Goal: Transaction & Acquisition: Purchase product/service

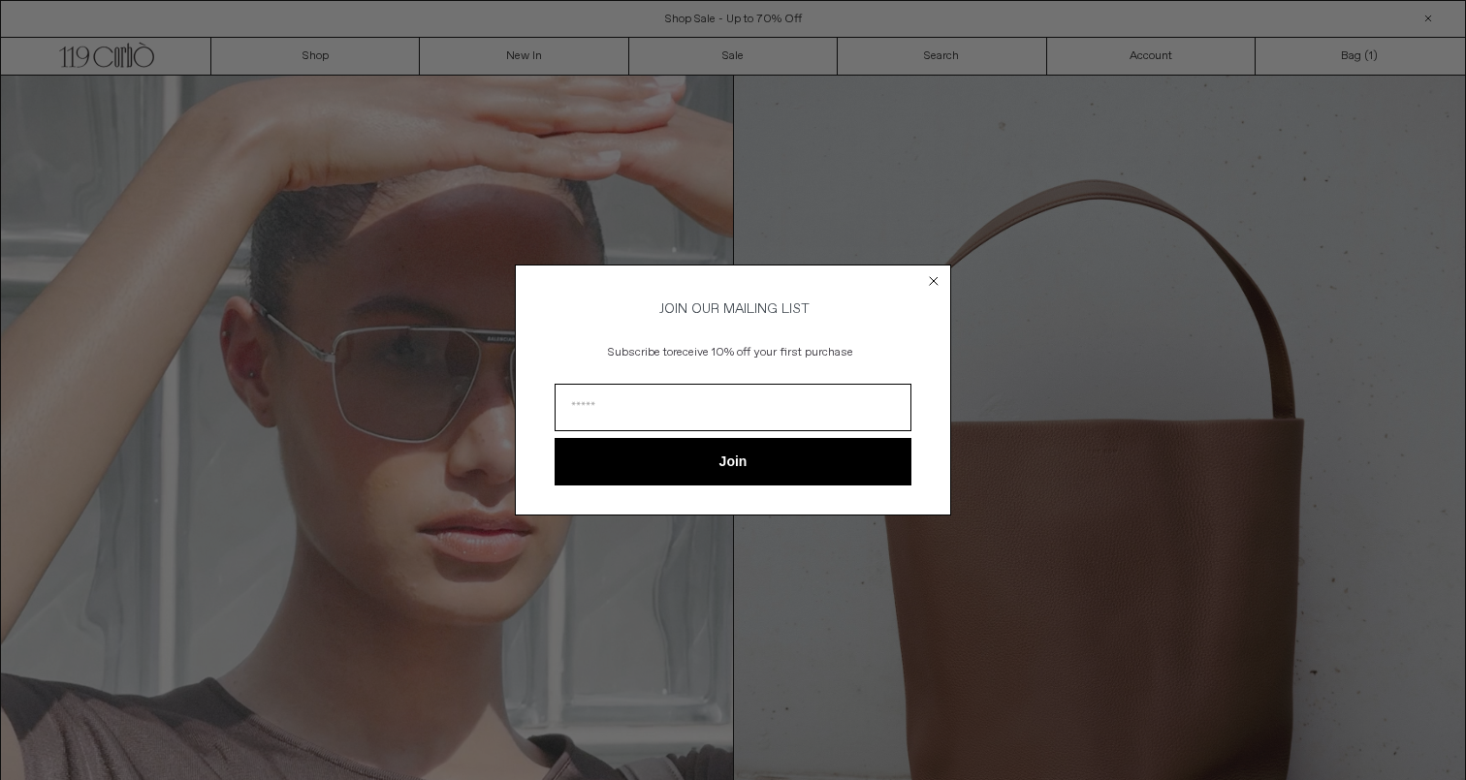
click at [391, 58] on div "Close dialog JOIN OUR MAILING LIST Subscribe to receive 10% off your first purc…" at bounding box center [733, 390] width 1466 height 780
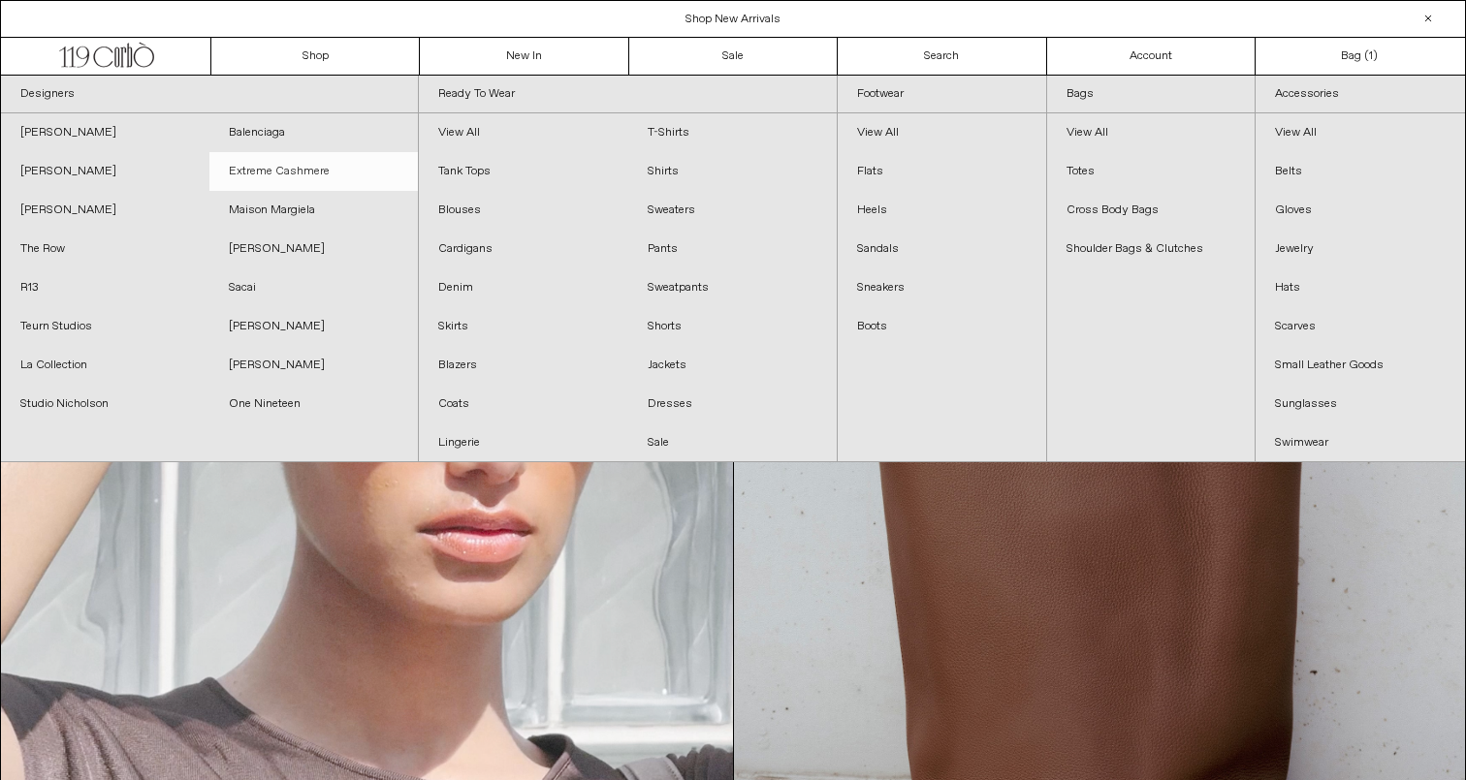
click at [335, 152] on link "Extreme Cashmere" at bounding box center [313, 171] width 208 height 39
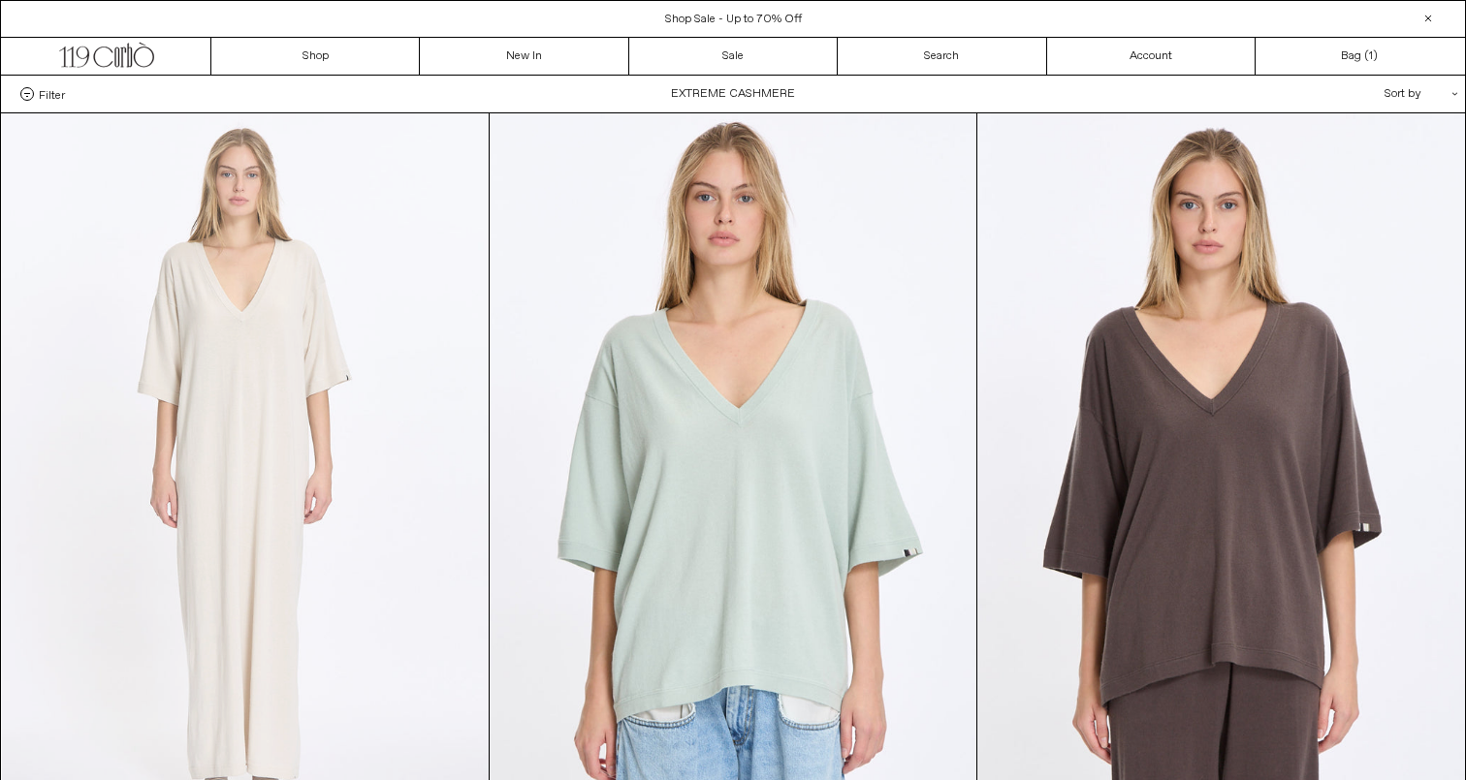
click at [320, 203] on at bounding box center [245, 478] width 487 height 730
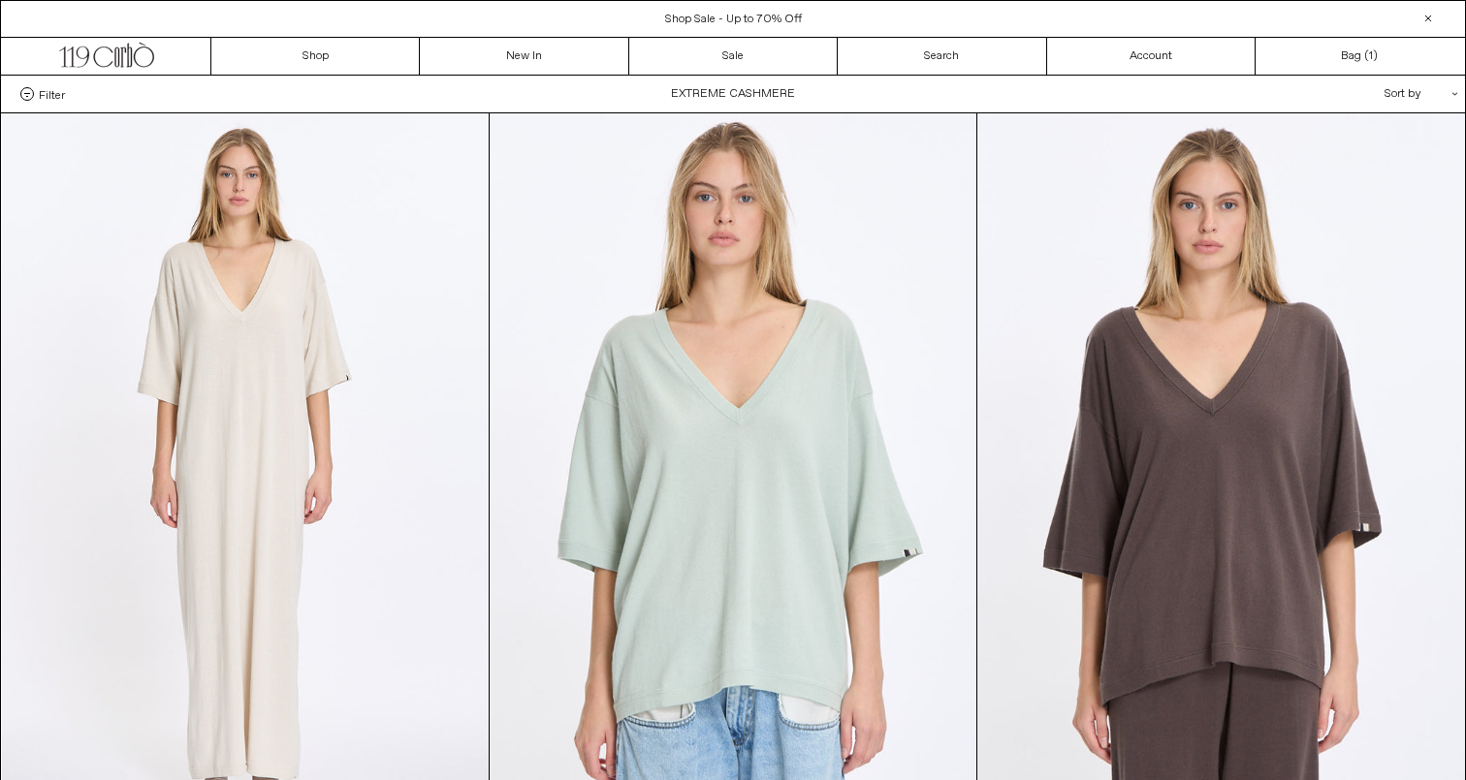
click at [35, 102] on div "Filter Designer .cls-1{fill:#231f20} Extreme Cashmere Size" at bounding box center [733, 94] width 1464 height 37
click at [39, 100] on span "Filter" at bounding box center [52, 94] width 26 height 14
click at [0, 0] on select "**********" at bounding box center [0, 0] width 0 height 0
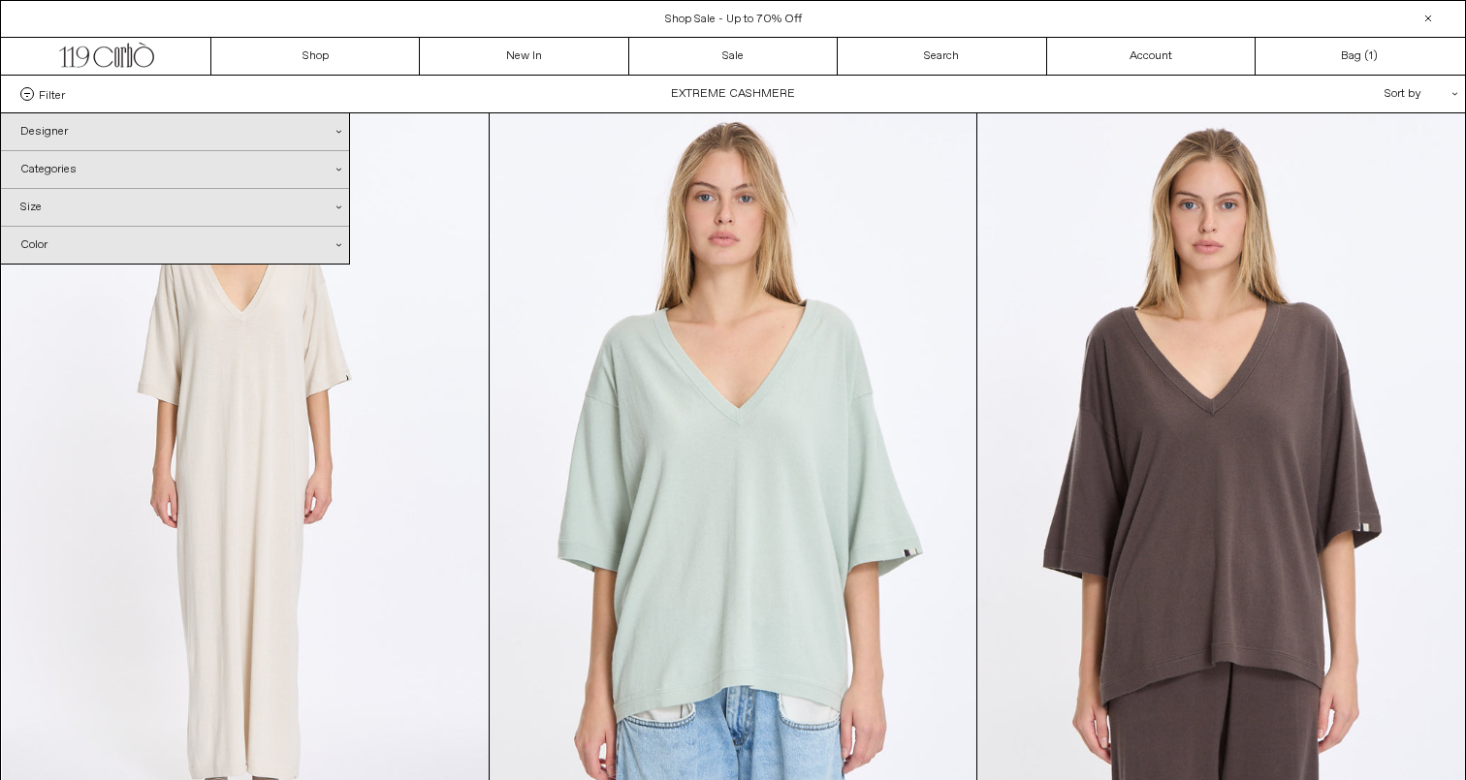
click at [47, 132] on div "Designer .cls-1{fill:#231f20}" at bounding box center [175, 131] width 348 height 37
click at [64, 201] on div "Categories .cls-1{fill:#231f20}" at bounding box center [175, 203] width 348 height 37
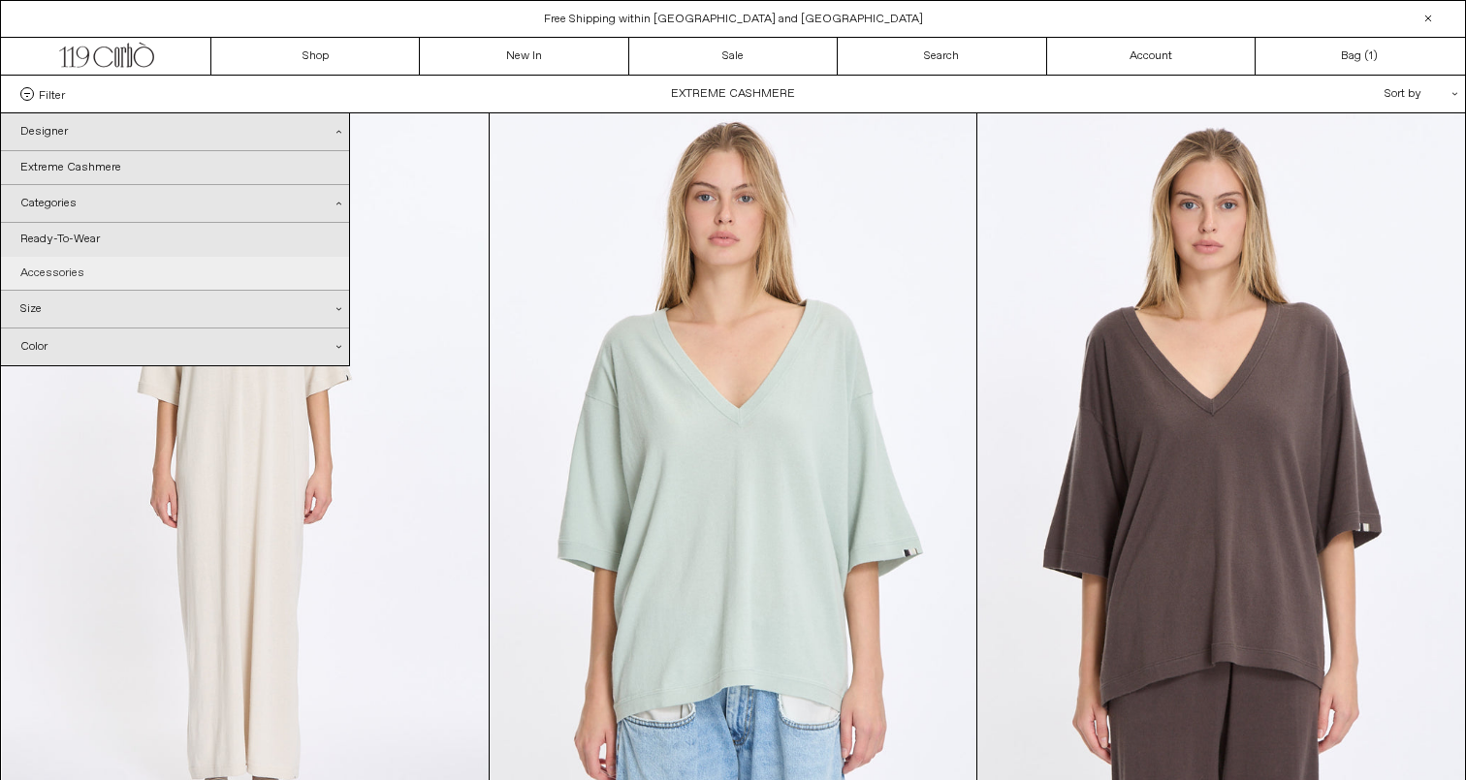
click at [67, 277] on link "Accessories" at bounding box center [175, 273] width 348 height 33
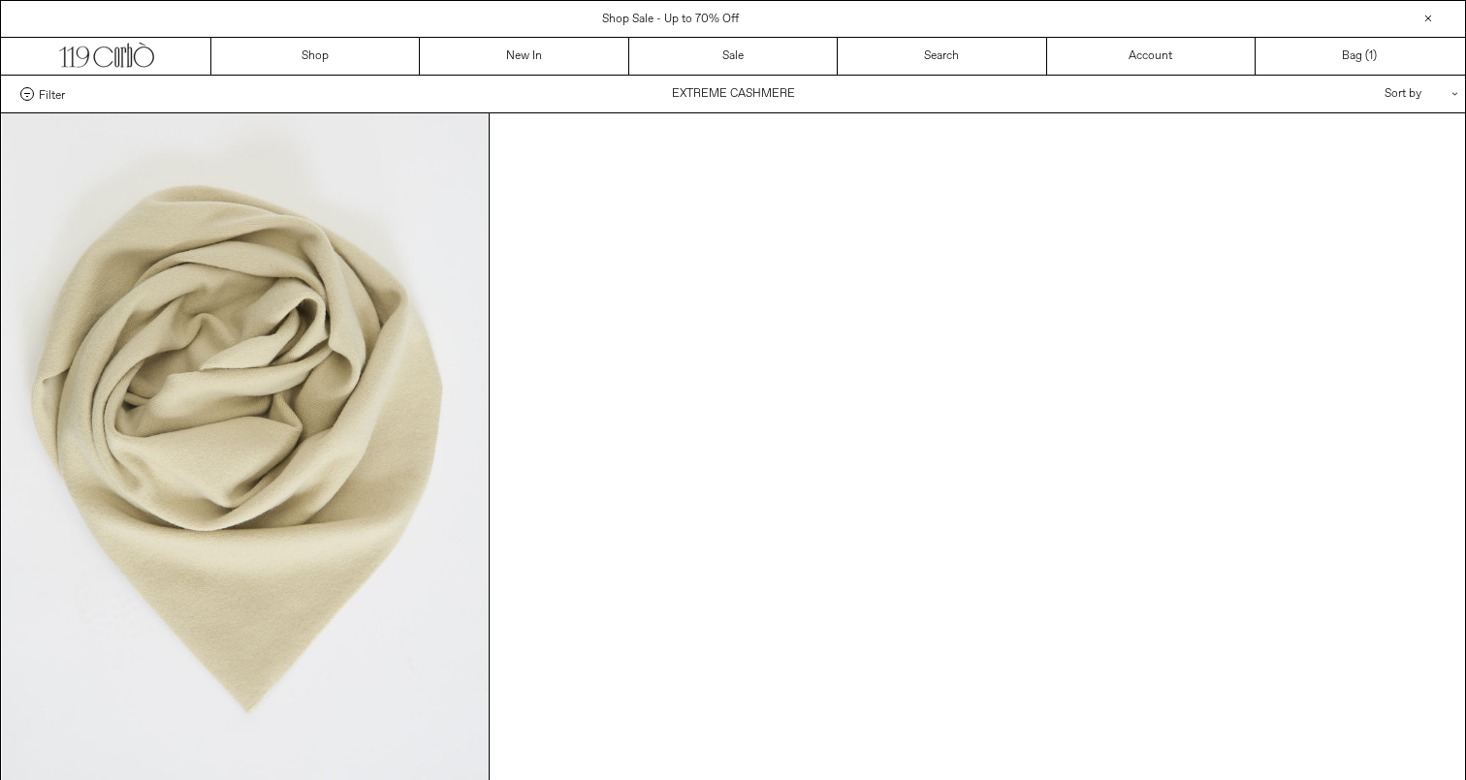
click at [49, 79] on div "Filter Designer .cls-1{fill:#231f20} Extreme Cashmere Size" at bounding box center [733, 94] width 1464 height 37
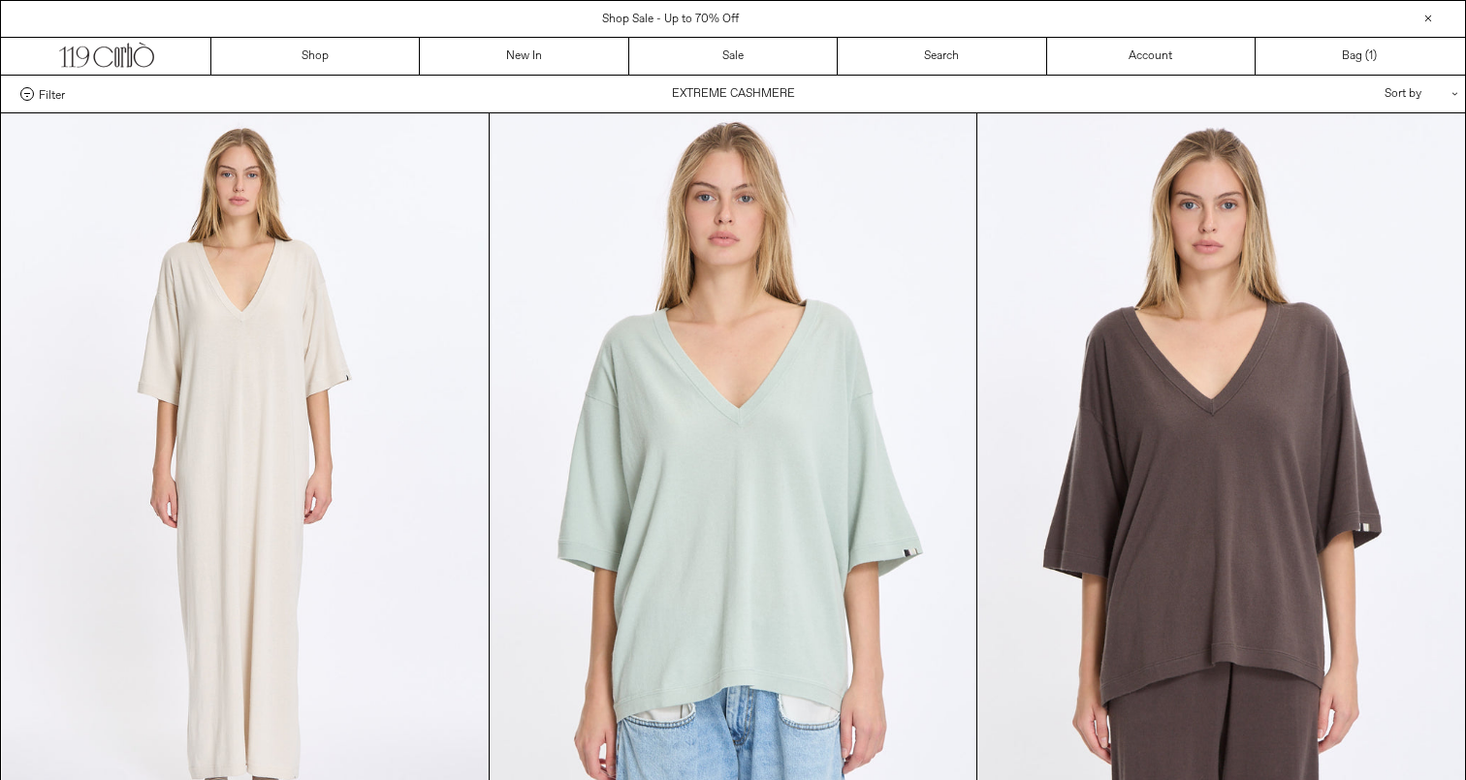
click at [38, 94] on label "Filter" at bounding box center [42, 94] width 45 height 14
click at [0, 0] on select "**********" at bounding box center [0, 0] width 0 height 0
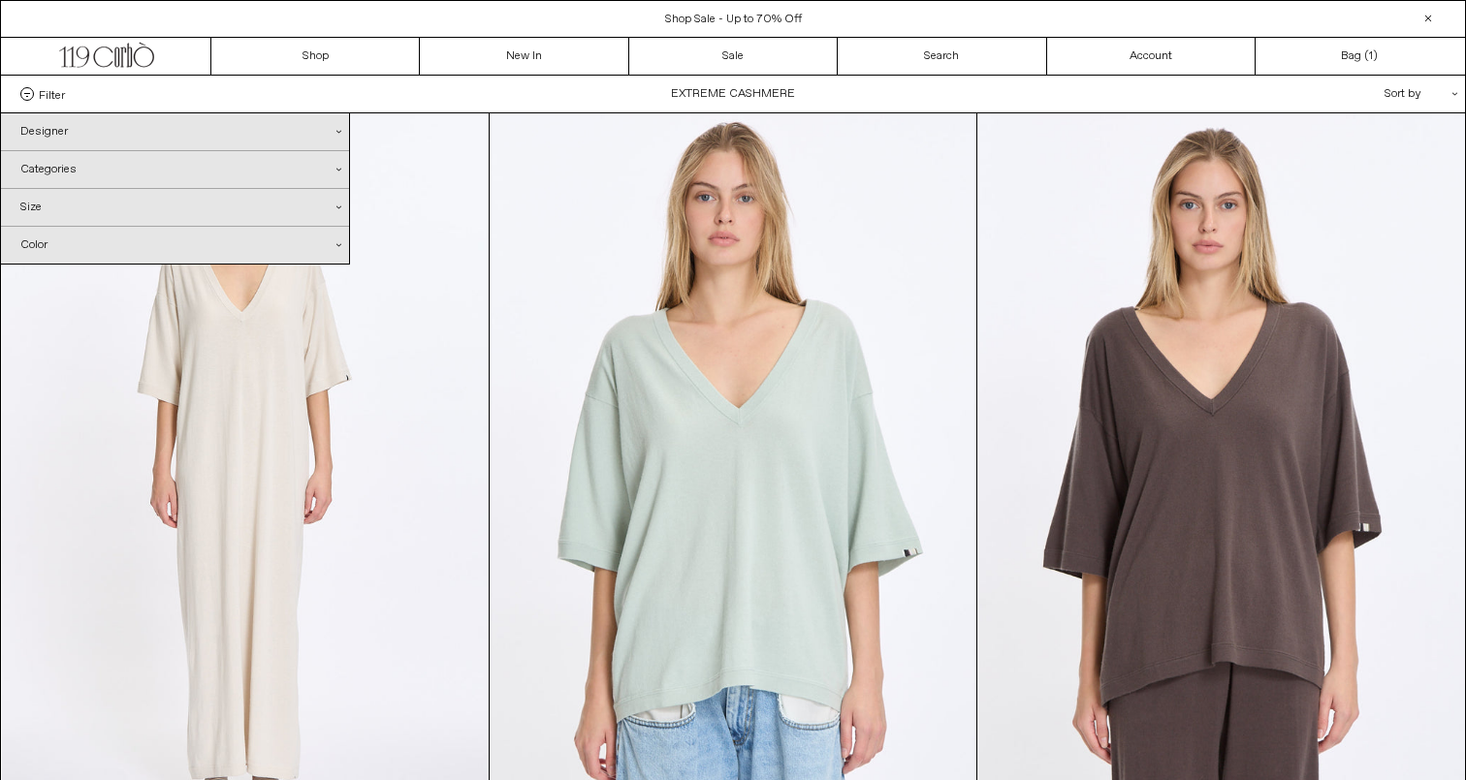
click at [59, 177] on div "Categories .cls-1{fill:#231f20}" at bounding box center [175, 169] width 348 height 37
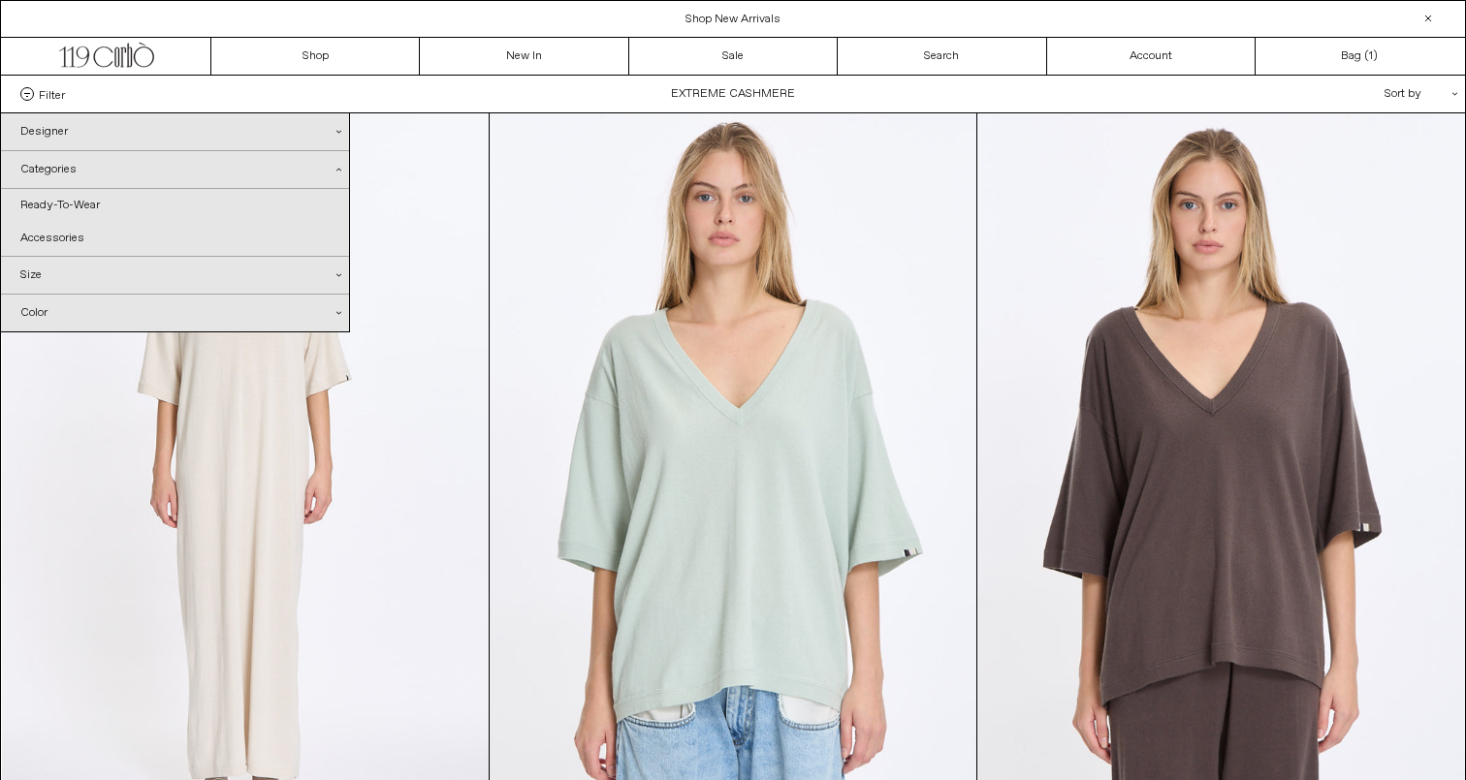
click at [117, 279] on div "Size .cls-1{fill:#231f20}" at bounding box center [175, 275] width 348 height 37
click at [99, 350] on div "Color .cls-1{fill:#231f20}" at bounding box center [175, 347] width 348 height 37
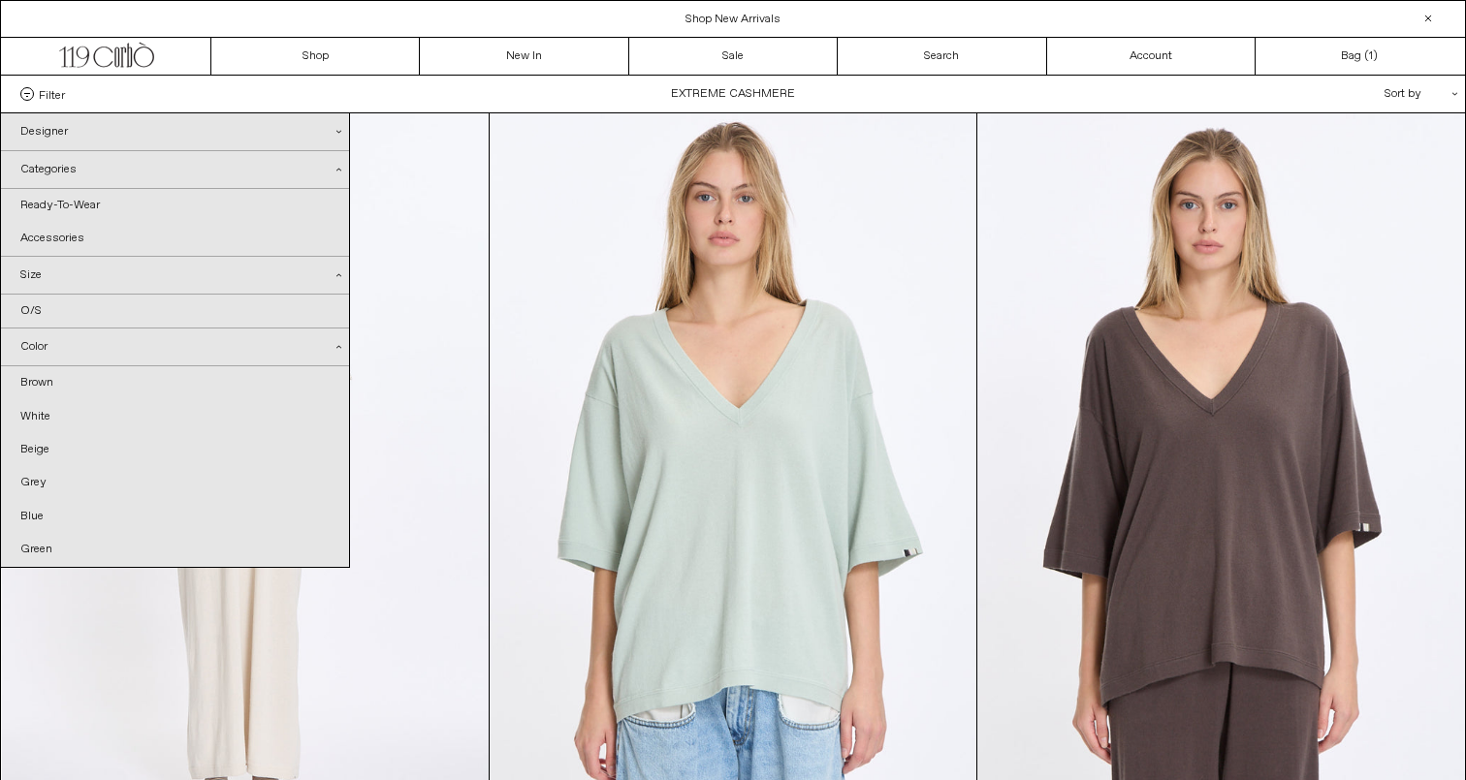
click at [145, 161] on div "Categories .cls-1{fill:#231f20}" at bounding box center [175, 170] width 348 height 38
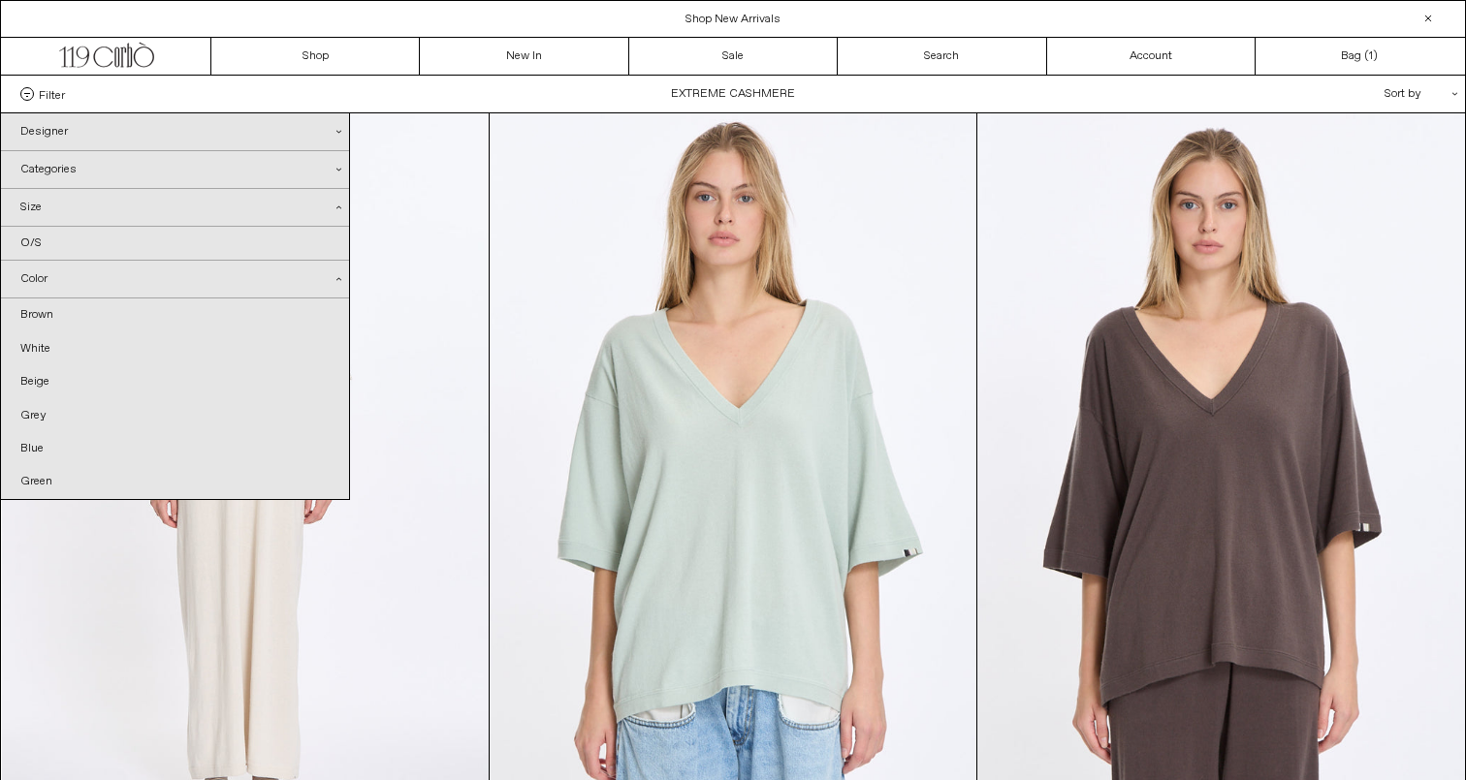
click at [144, 138] on div "Designer .cls-1{fill:#231f20}" at bounding box center [175, 131] width 348 height 37
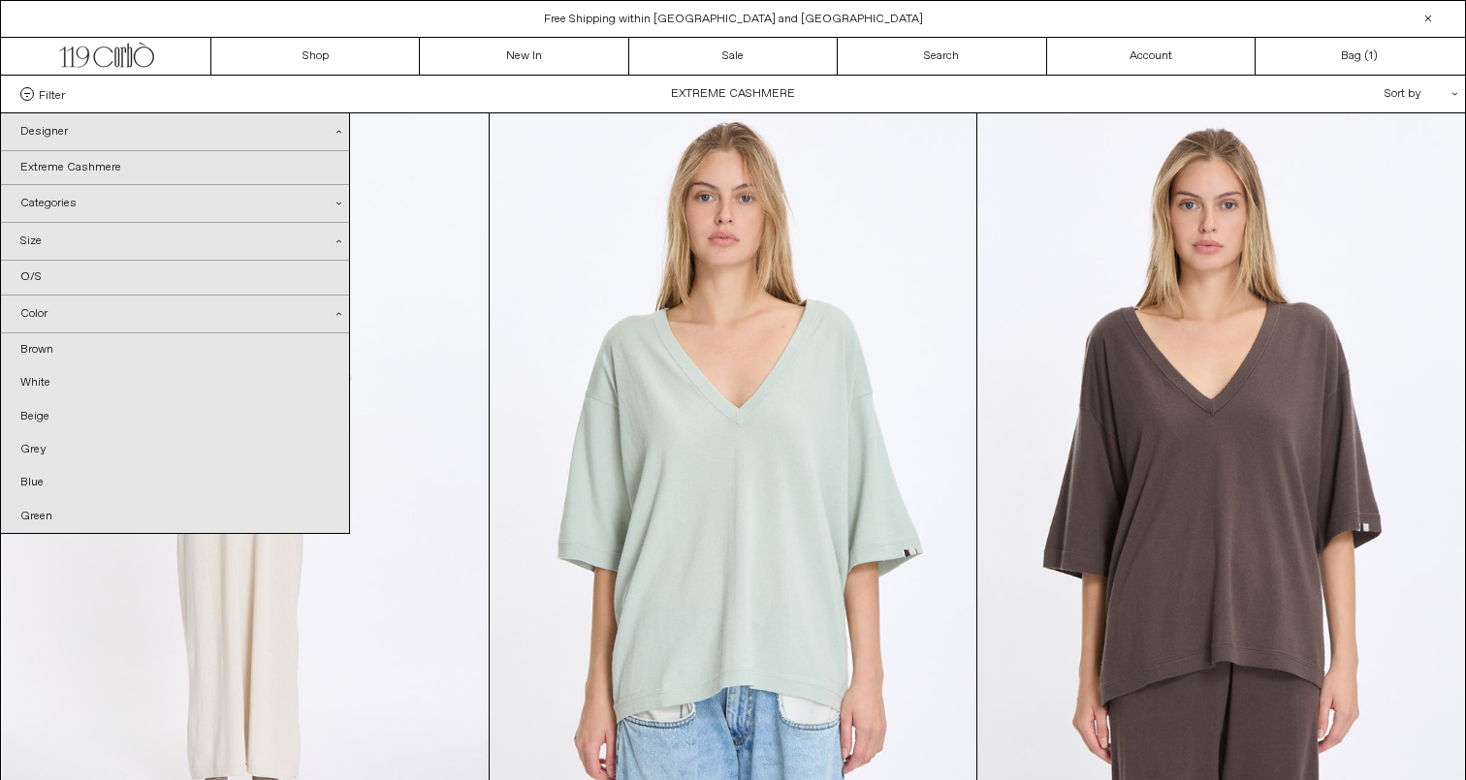
click at [45, 207] on div "Categories .cls-1{fill:#231f20}" at bounding box center [175, 203] width 348 height 37
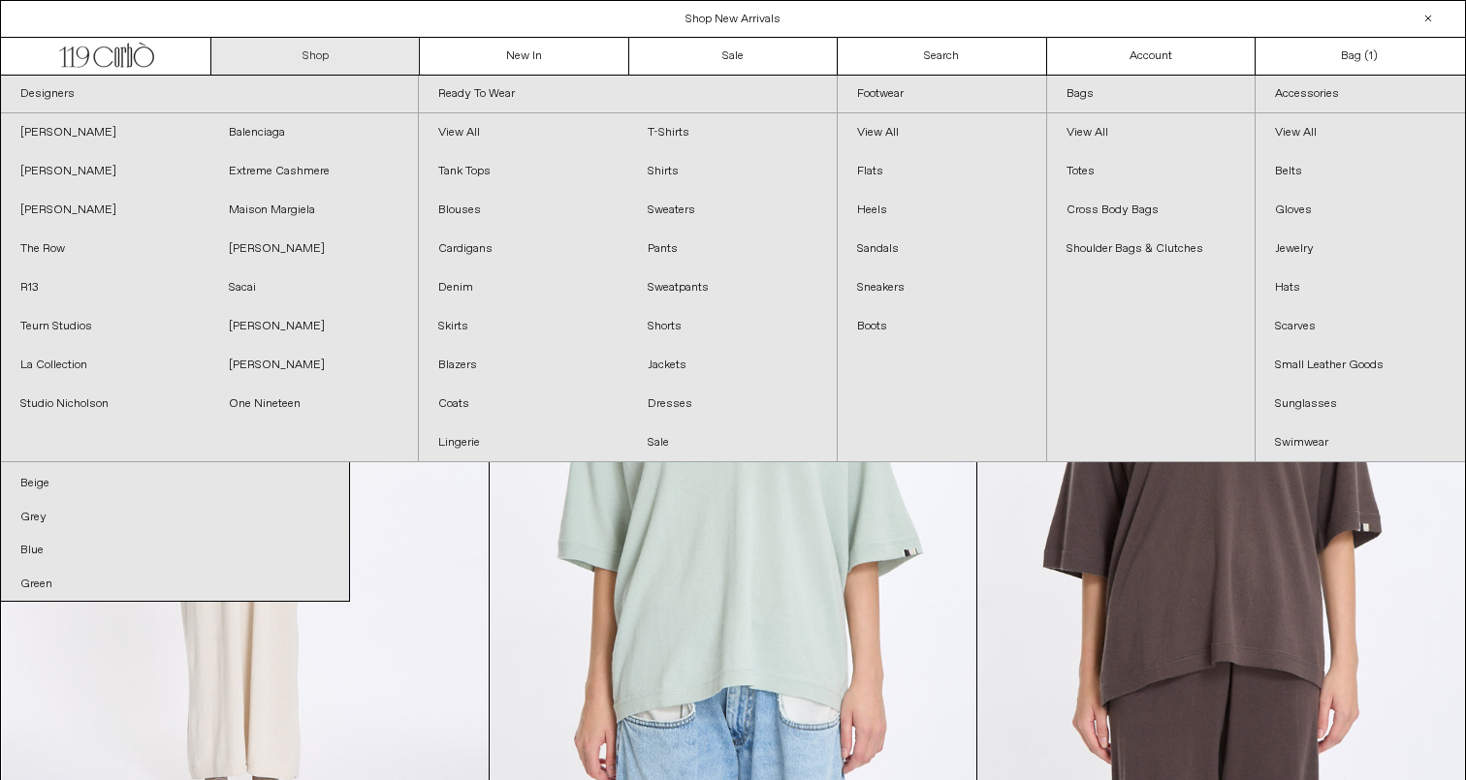
click at [328, 58] on link "Shop" at bounding box center [315, 56] width 208 height 37
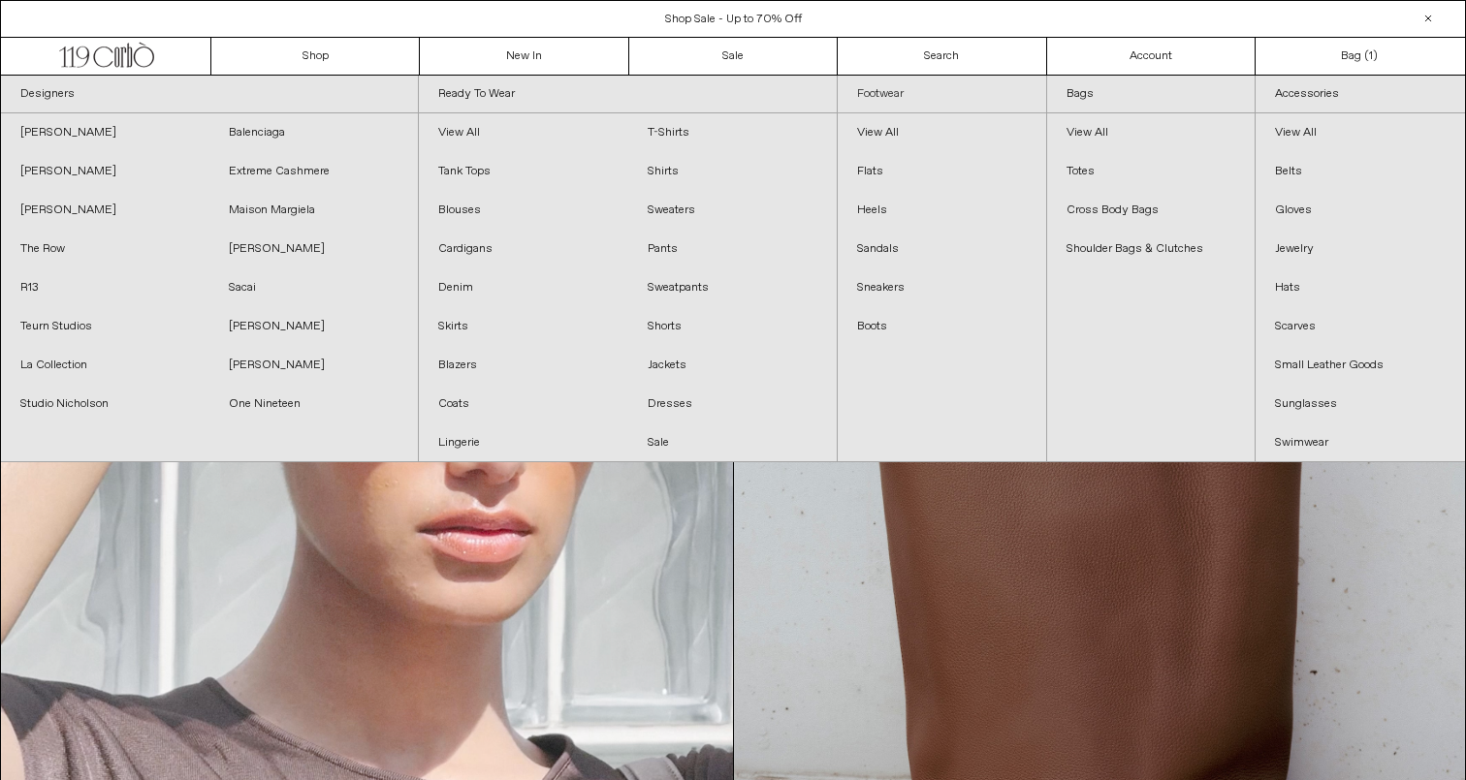
click at [924, 92] on link "Footwear" at bounding box center [941, 95] width 208 height 38
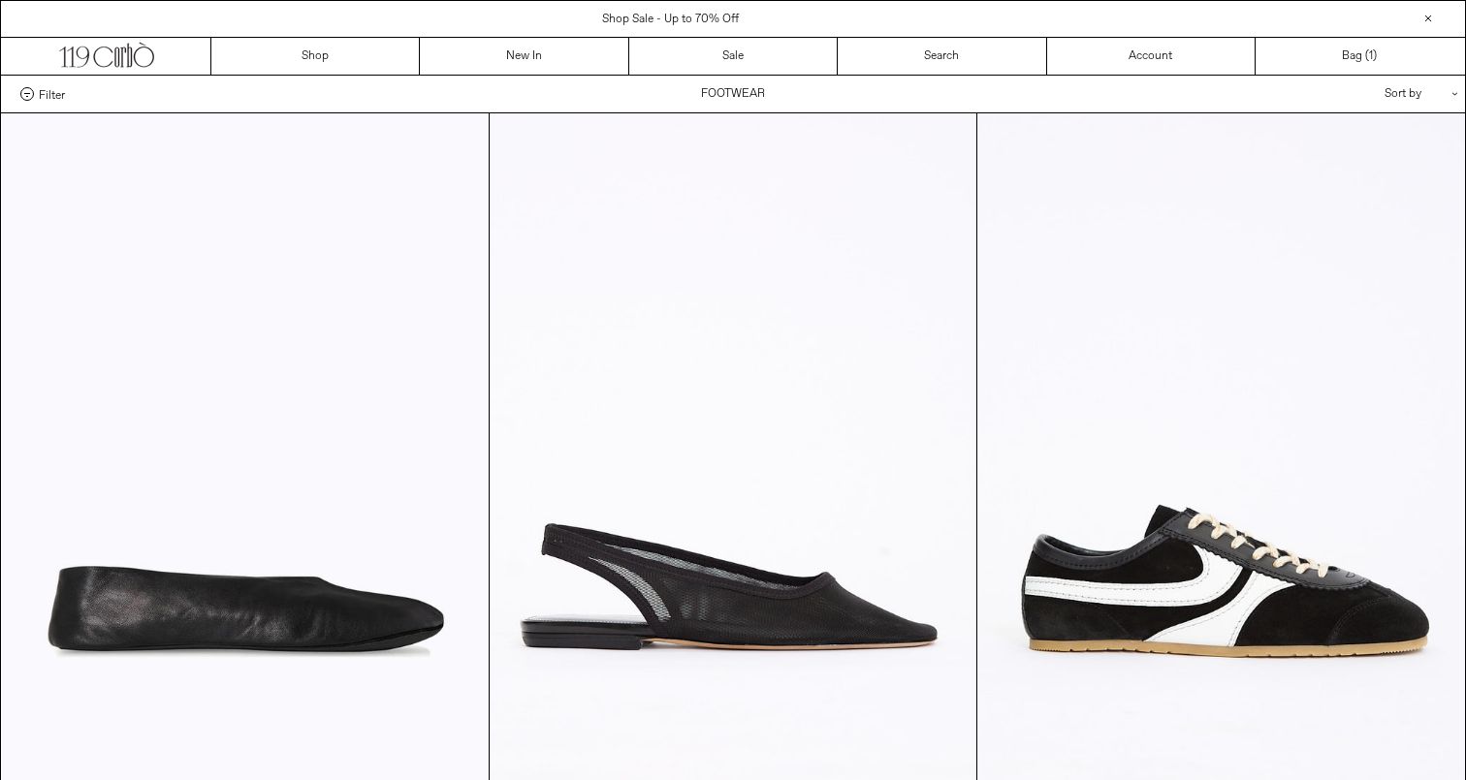
click at [56, 88] on span "Filter" at bounding box center [52, 94] width 26 height 14
click at [0, 0] on select "**********" at bounding box center [0, 0] width 0 height 0
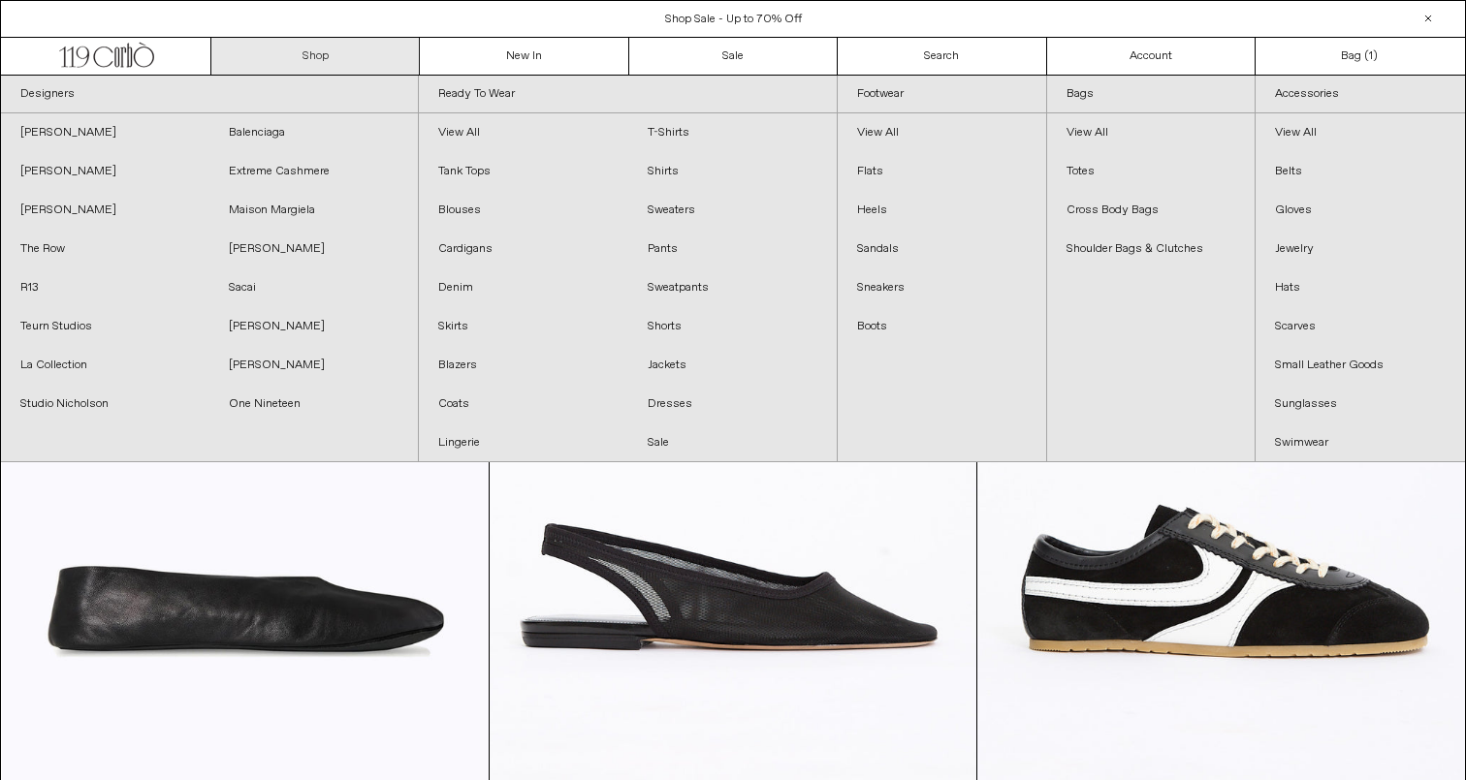
click at [316, 57] on link "Shop" at bounding box center [315, 56] width 208 height 37
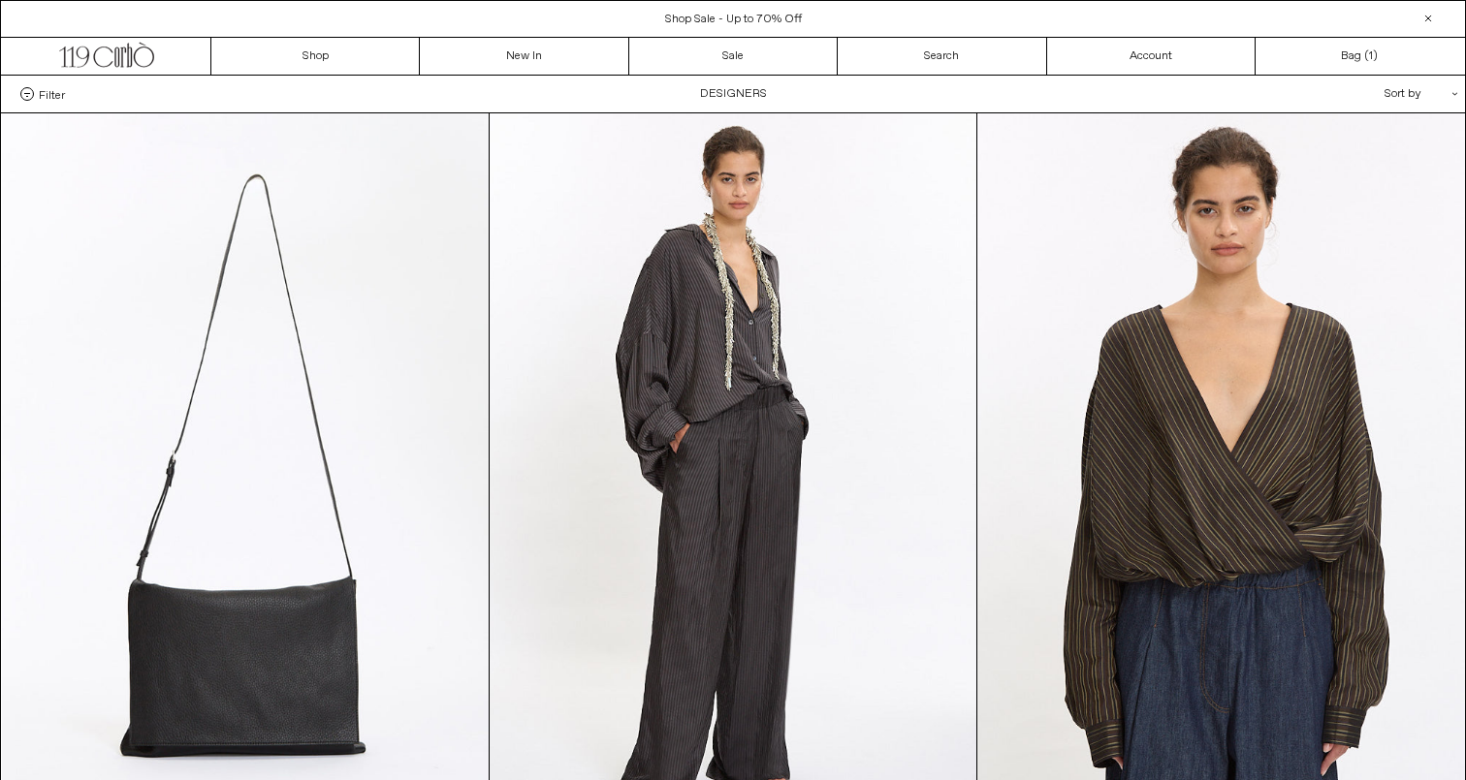
click at [49, 95] on span "Filter" at bounding box center [52, 94] width 26 height 14
click at [0, 0] on select "**********" at bounding box center [0, 0] width 0 height 0
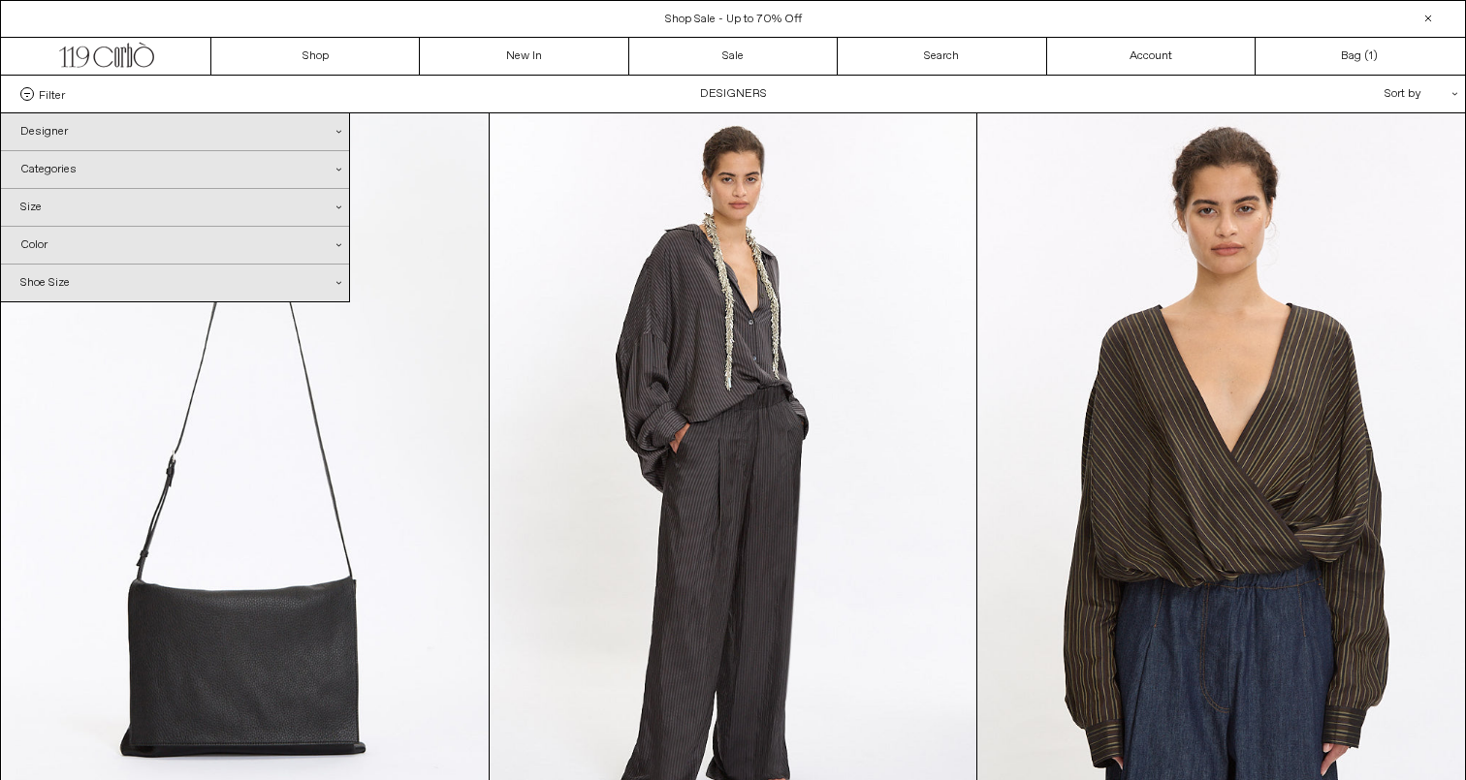
click at [40, 290] on div "Shoe Size .cls-1{fill:#231f20}" at bounding box center [175, 283] width 348 height 37
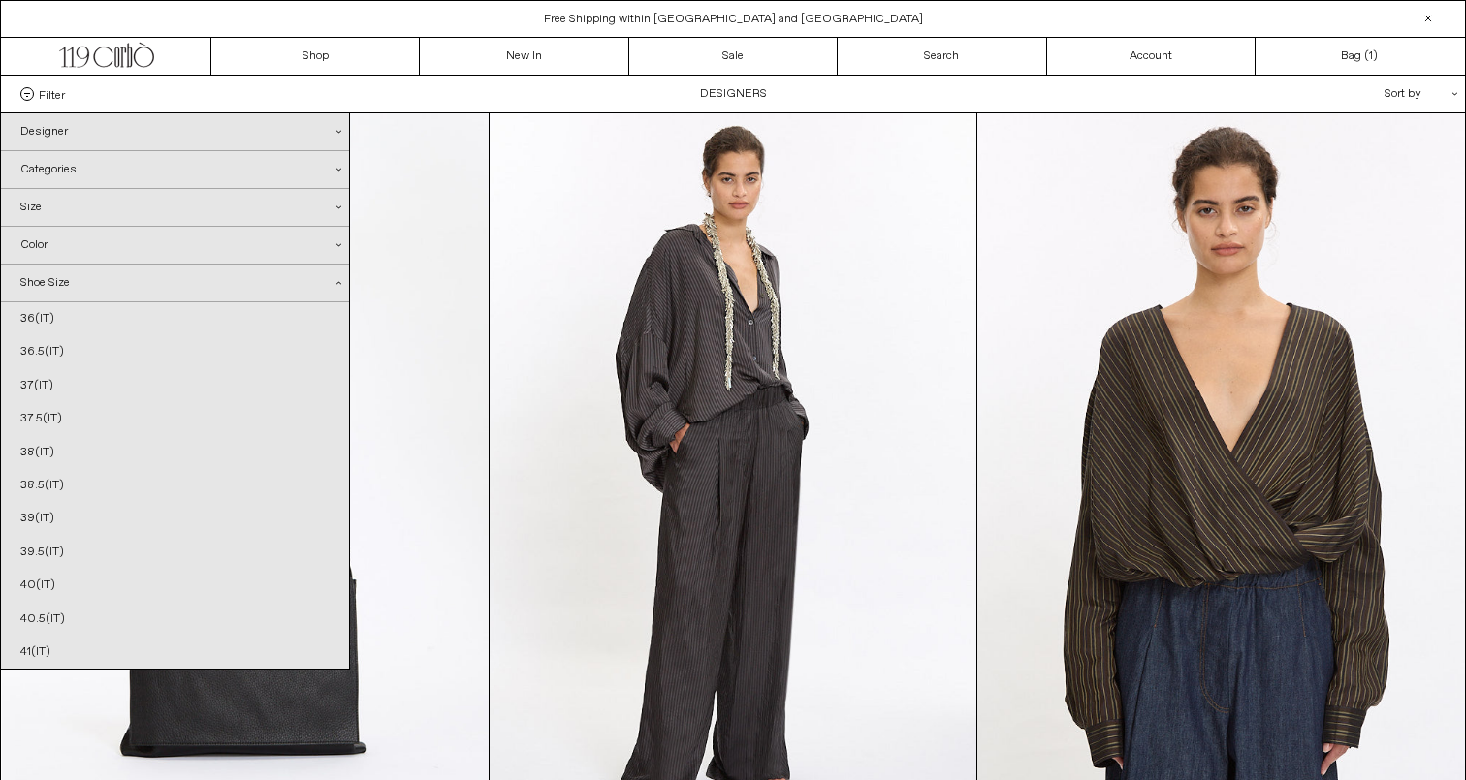
click at [59, 258] on div "Color .cls-1{fill:#231f20}" at bounding box center [175, 245] width 348 height 37
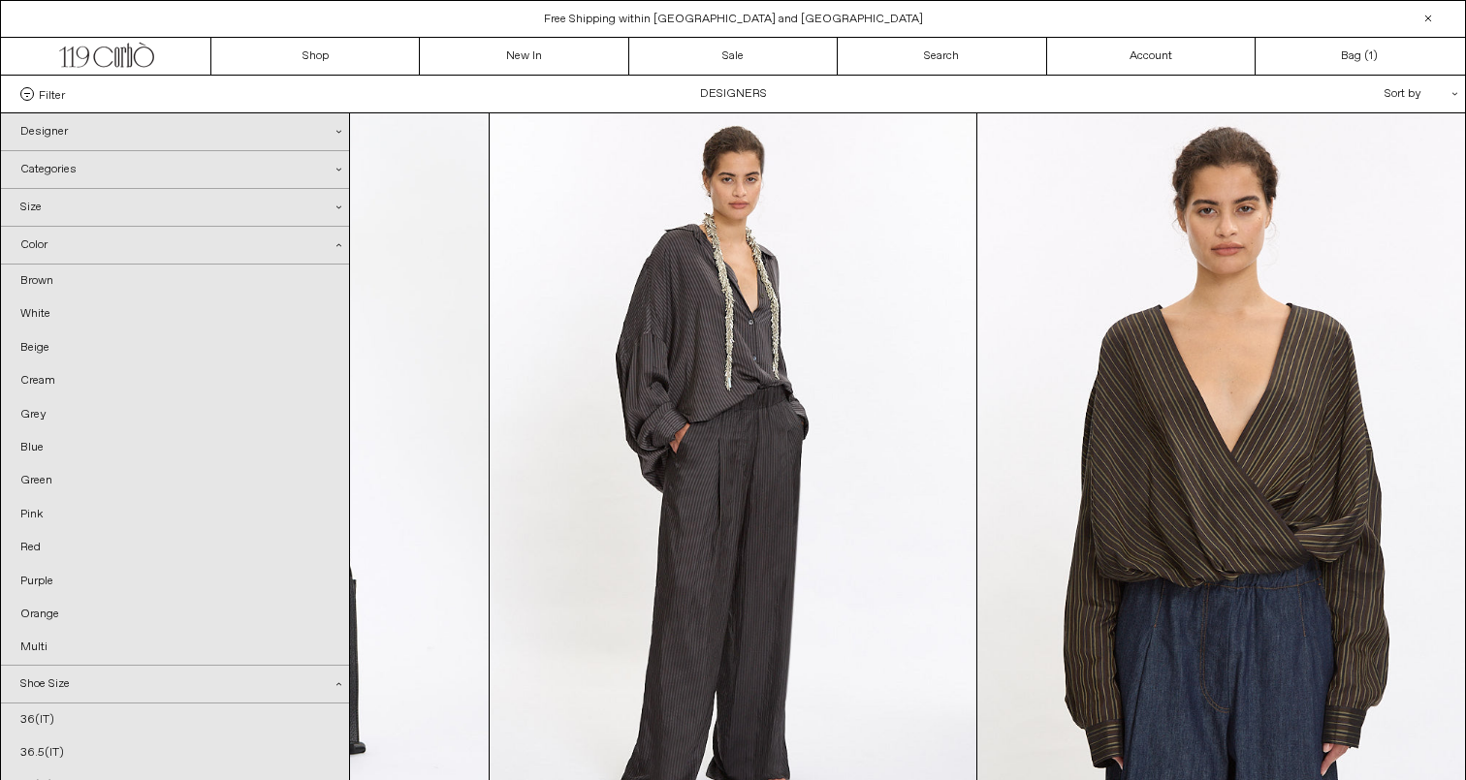
click at [69, 224] on div "Size .cls-1{fill:#231f20}" at bounding box center [175, 207] width 348 height 37
click at [80, 192] on div "Size .cls-1{fill:#231f20}" at bounding box center [175, 208] width 348 height 38
click at [88, 169] on div "Categories .cls-1{fill:#231f20}" at bounding box center [175, 169] width 348 height 37
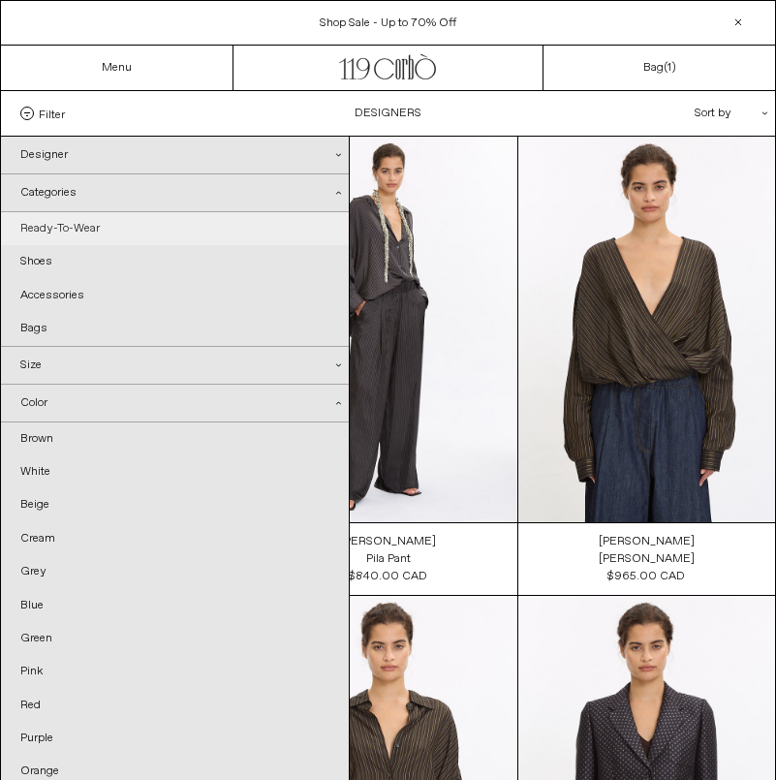
click at [101, 231] on link "Ready-To-Wear" at bounding box center [175, 228] width 348 height 33
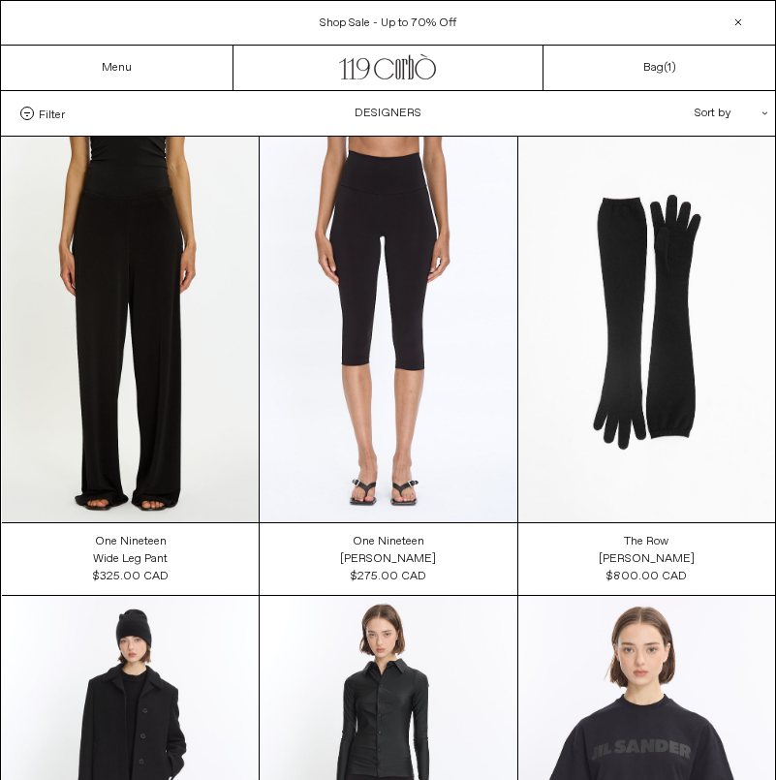
click at [40, 102] on div "Filter Designer .cls-1{fill:#231f20} Ann Demeulemeester Balenciaga Doffer Boys" at bounding box center [388, 113] width 774 height 45
click at [39, 114] on span "Filter" at bounding box center [52, 114] width 26 height 14
click at [0, 0] on select "**********" at bounding box center [0, 0] width 0 height 0
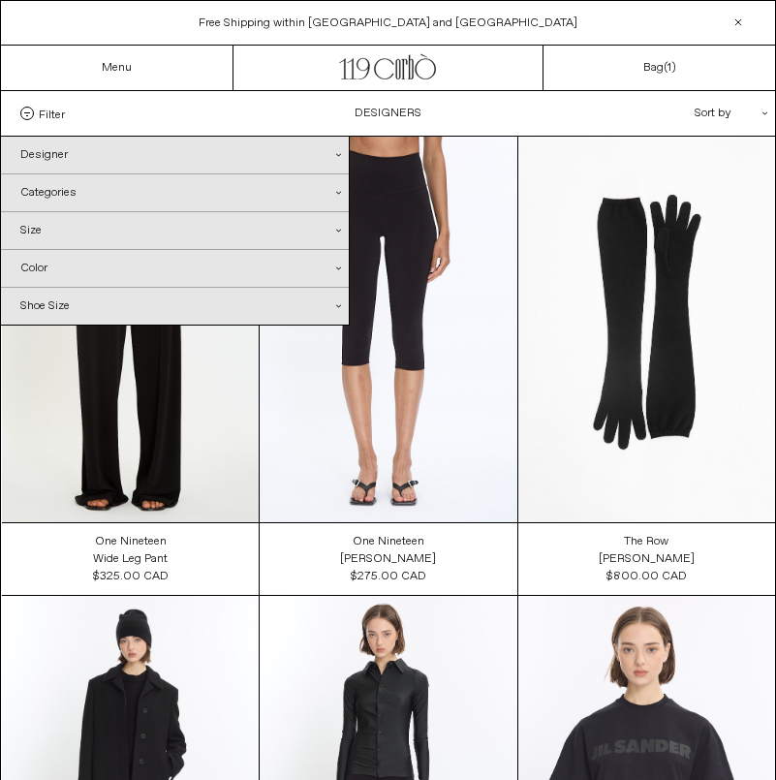
click at [47, 149] on div "Designer .cls-1{fill:#231f20}" at bounding box center [175, 155] width 348 height 37
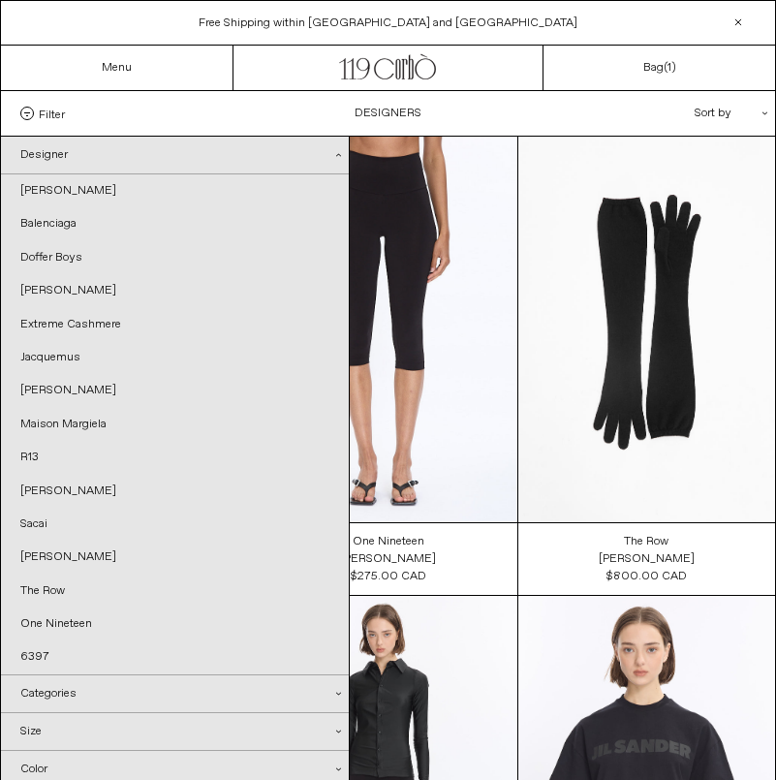
click at [53, 168] on div "Designer .cls-1{fill:#231f20}" at bounding box center [175, 156] width 348 height 38
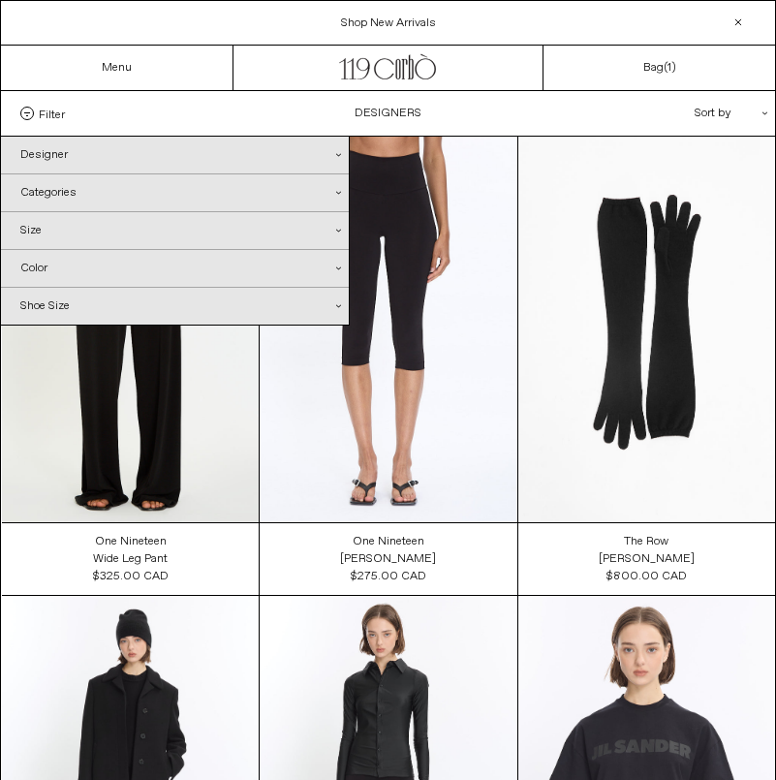
click at [57, 158] on div "Designer .cls-1{fill:#231f20}" at bounding box center [175, 155] width 348 height 37
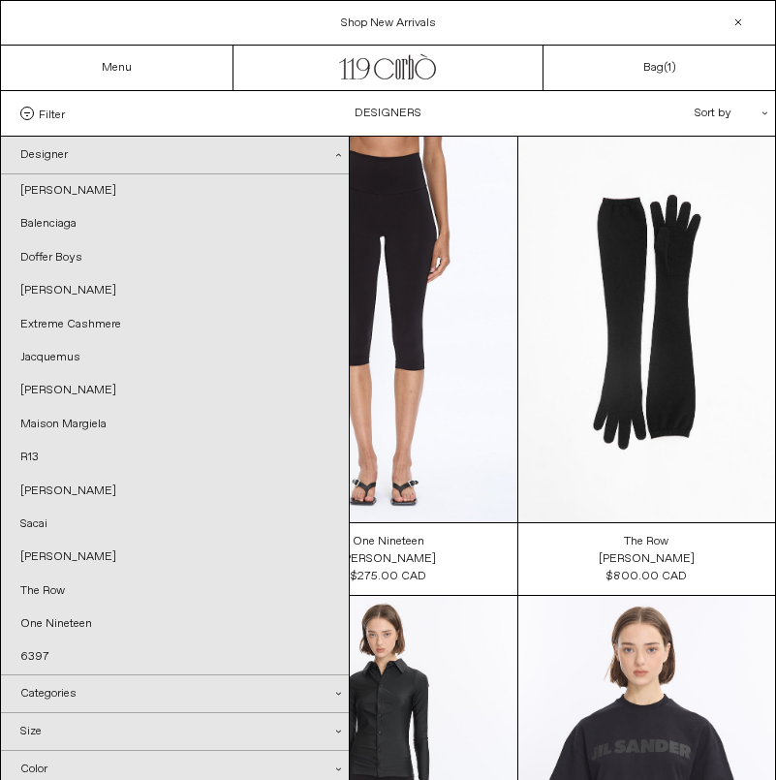
click at [57, 158] on div "Designer .cls-1{fill:#231f20}" at bounding box center [175, 156] width 348 height 38
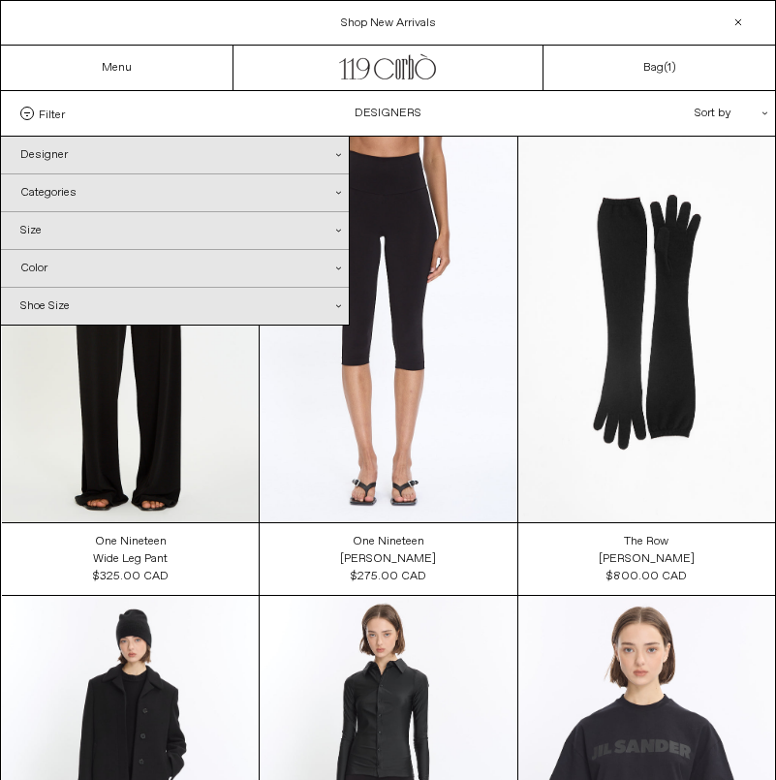
click at [56, 198] on div "Categories .cls-1{fill:#231f20}" at bounding box center [175, 192] width 348 height 37
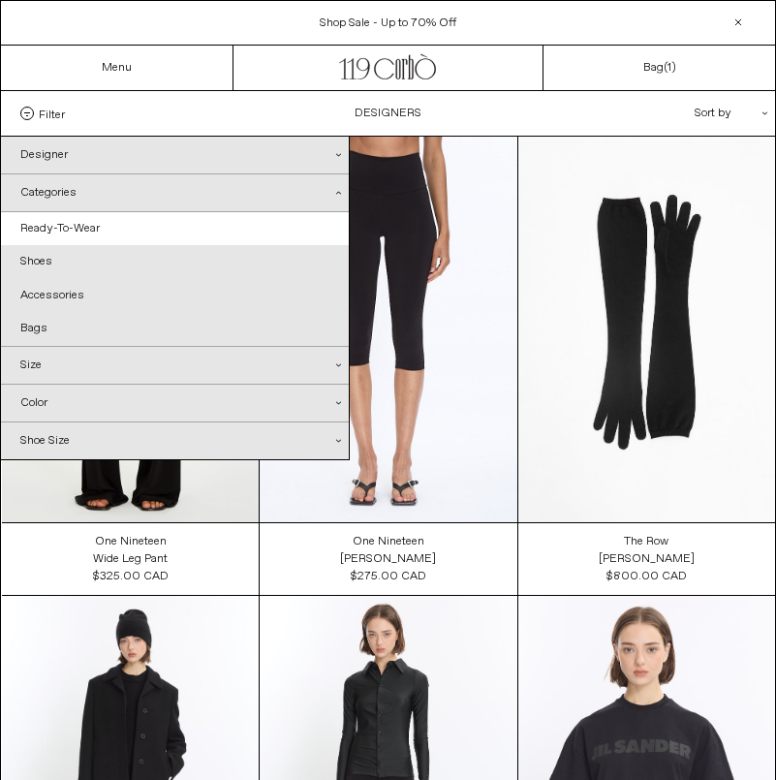
click at [203, 195] on div "Categories .cls-1{fill:#231f20}" at bounding box center [175, 193] width 348 height 38
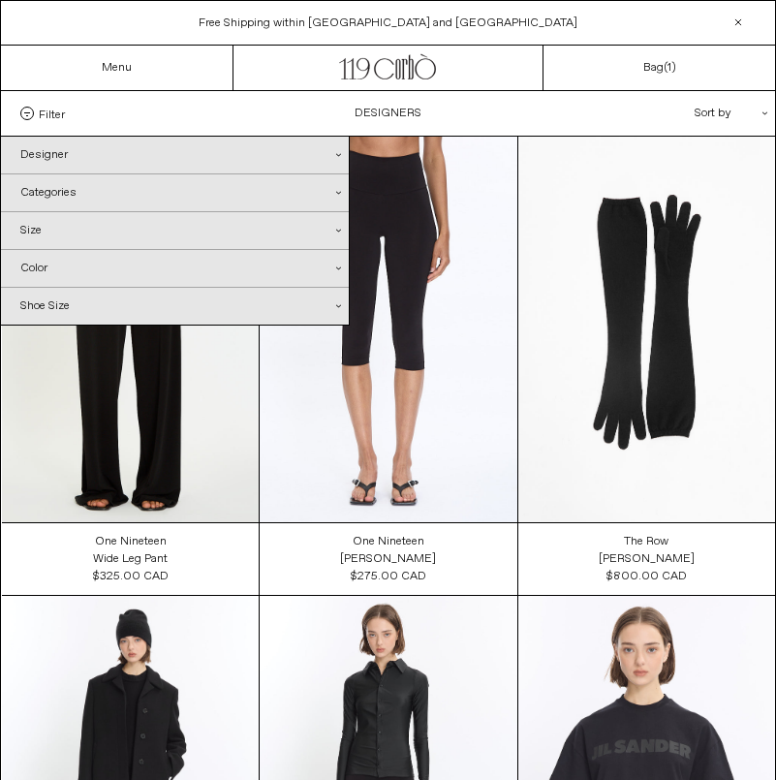
click at [251, 195] on div "Categories .cls-1{fill:#231f20}" at bounding box center [175, 192] width 348 height 37
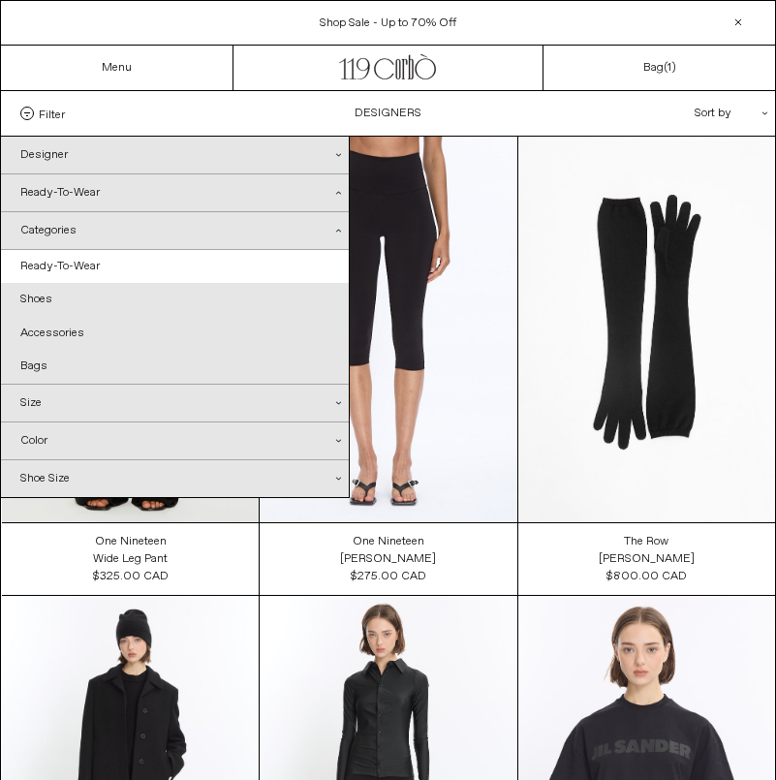
click at [223, 217] on div "Categories .cls-1{fill:#231f20}" at bounding box center [175, 231] width 348 height 38
click at [338, 233] on icon ".cls-1{fill:#231f20}" at bounding box center [338, 231] width 5 height 5
click at [331, 228] on div "Categories .cls-1{fill:#231f20}" at bounding box center [175, 231] width 348 height 38
click at [276, 233] on div "Categories .cls-1{fill:#231f20}" at bounding box center [175, 231] width 348 height 38
click at [72, 230] on div "Categories .cls-1{fill:#231f20}" at bounding box center [175, 231] width 348 height 38
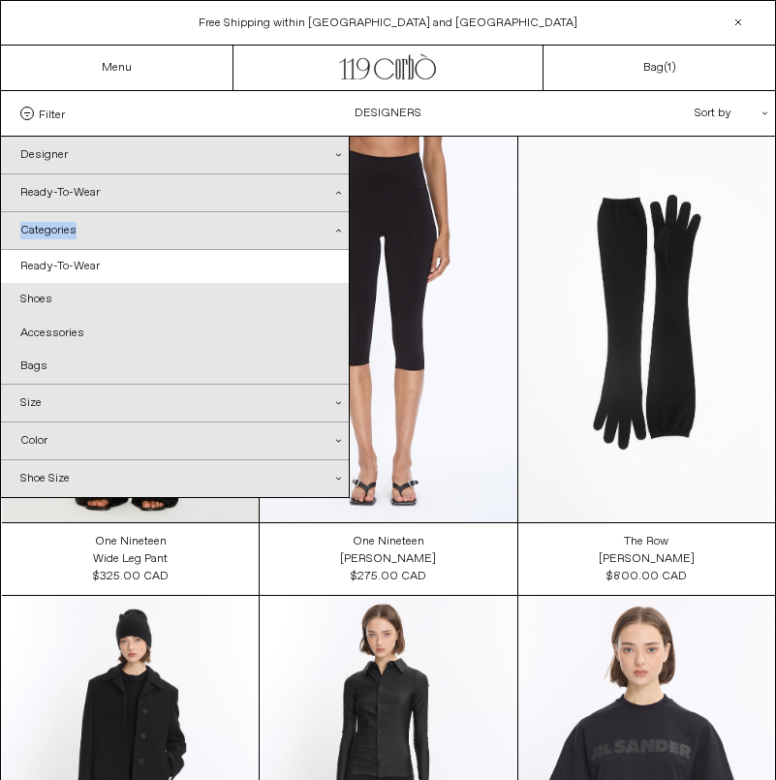
click at [72, 230] on div "Categories .cls-1{fill:#231f20}" at bounding box center [175, 231] width 348 height 38
click at [334, 228] on div "Categories .cls-1{fill:#231f20}" at bounding box center [175, 231] width 348 height 38
click at [270, 298] on link "Shoes" at bounding box center [175, 299] width 348 height 33
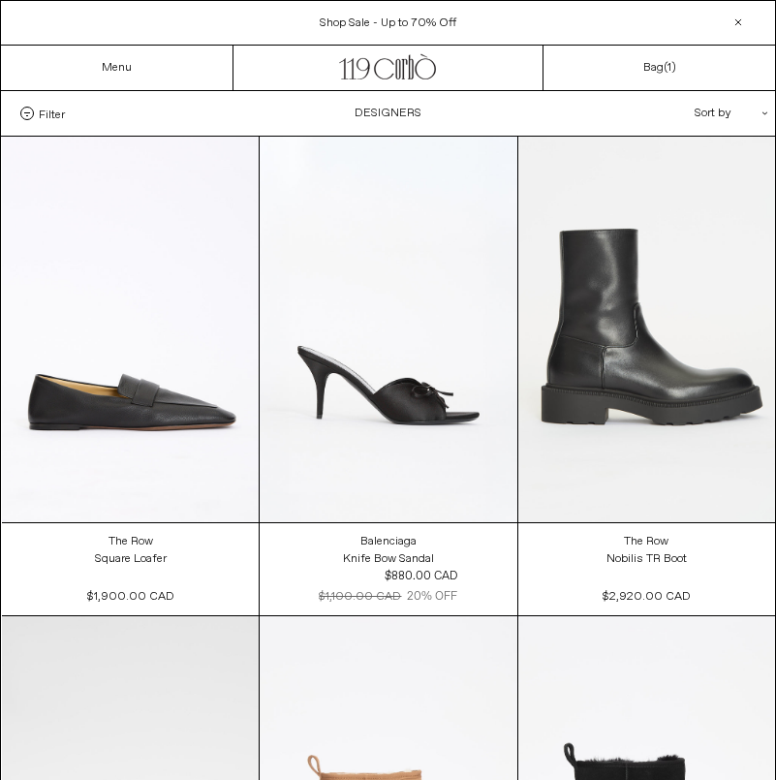
click at [45, 112] on span "Filter" at bounding box center [52, 114] width 26 height 14
click at [0, 0] on select "**********" at bounding box center [0, 0] width 0 height 0
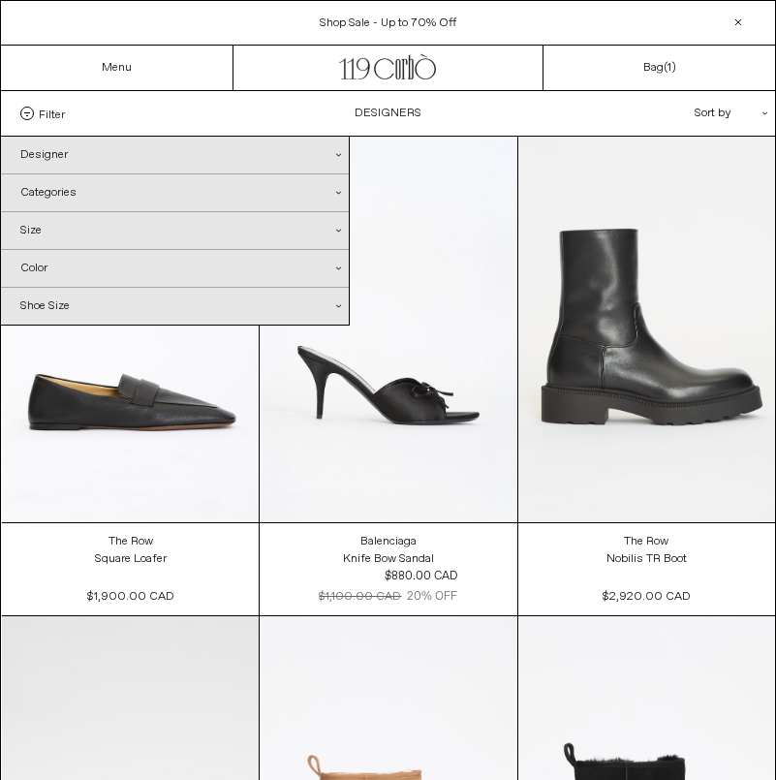
click at [102, 196] on div "Categories .cls-1{fill:#231f20}" at bounding box center [175, 192] width 348 height 37
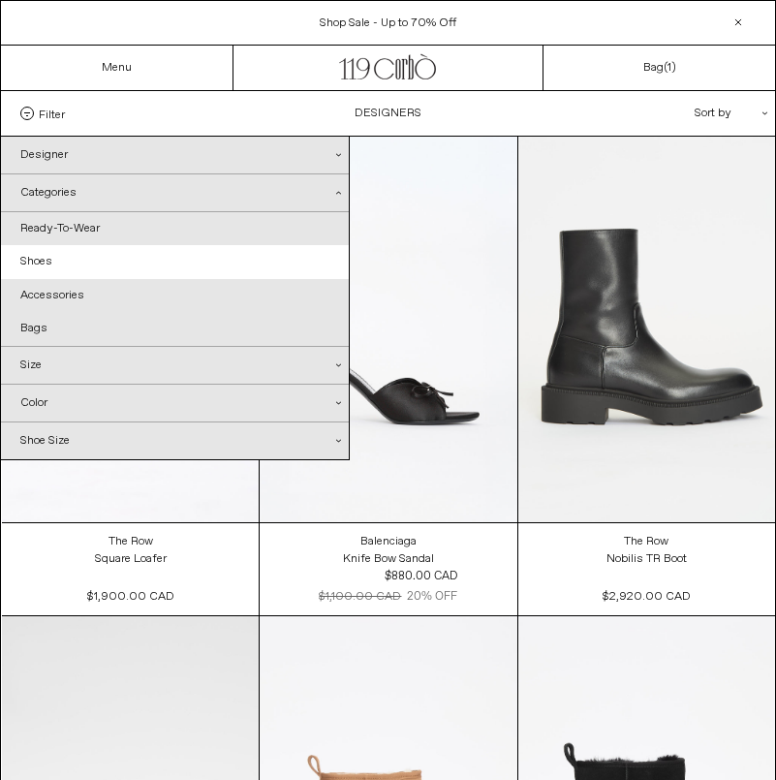
click at [104, 366] on div "Size .cls-1{fill:#231f20}" at bounding box center [175, 365] width 348 height 37
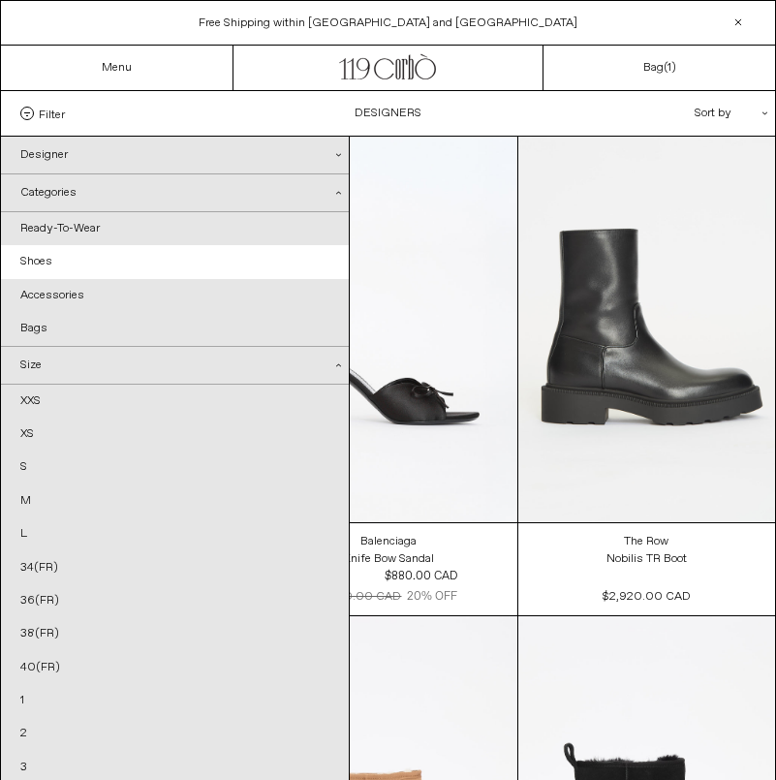
click at [91, 195] on div "Categories .cls-1{fill:#231f20}" at bounding box center [175, 193] width 348 height 38
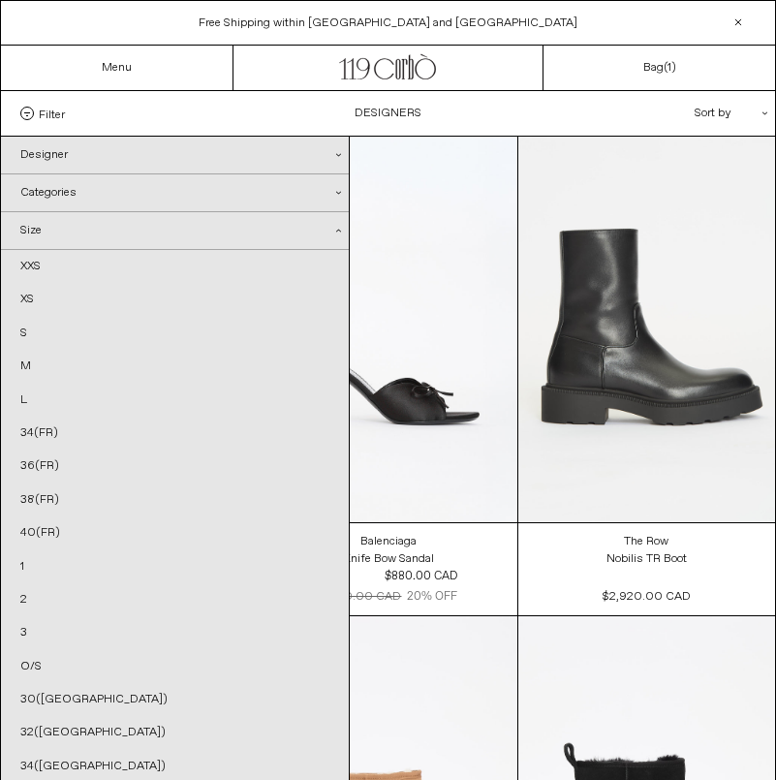
click at [87, 153] on div "Designer .cls-1{fill:#231f20}" at bounding box center [175, 155] width 348 height 37
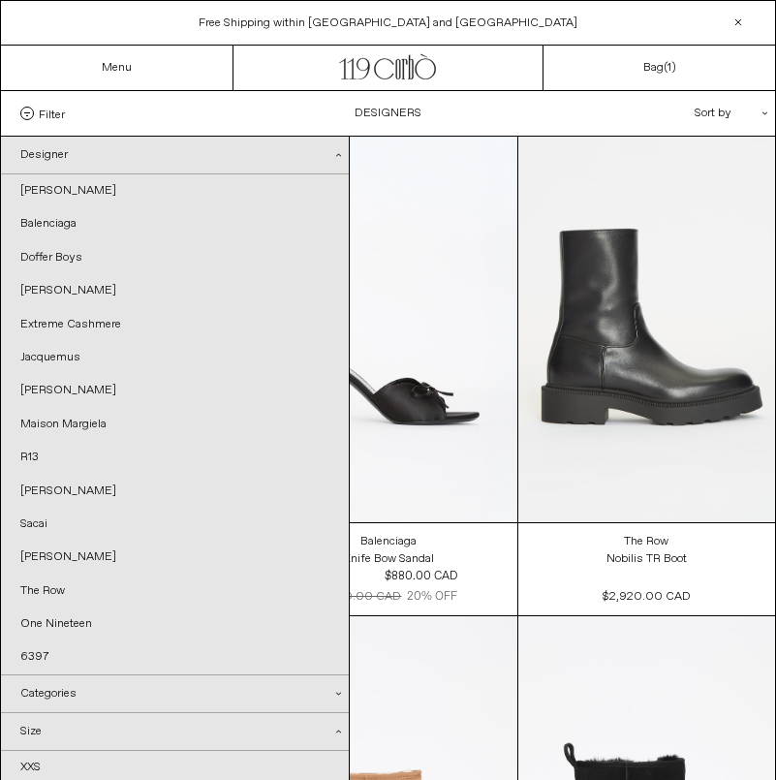
click at [80, 161] on div "Designer .cls-1{fill:#231f20}" at bounding box center [175, 156] width 348 height 38
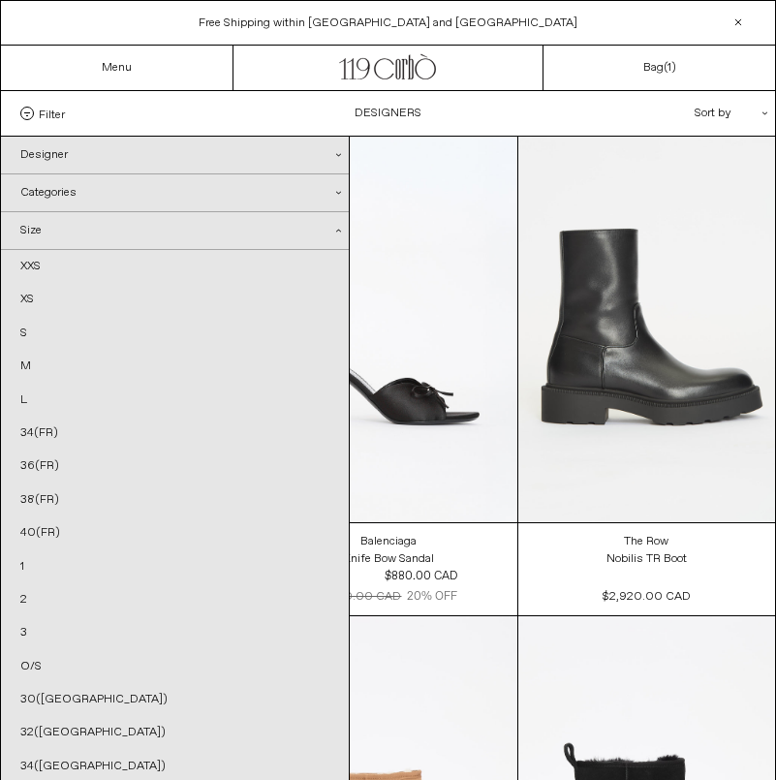
click at [68, 175] on div "Categories .cls-1{fill:#231f20}" at bounding box center [175, 192] width 348 height 37
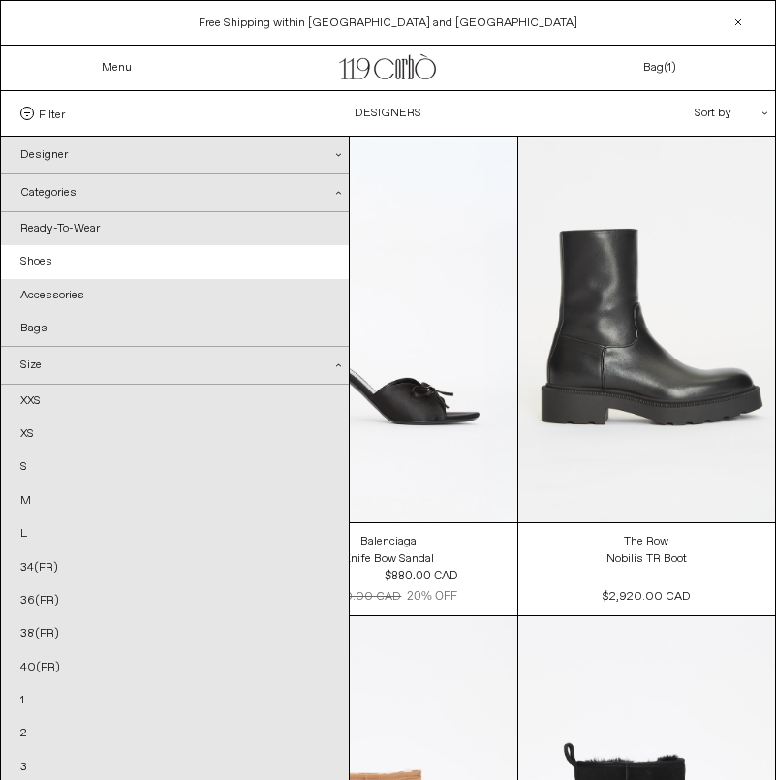
click at [726, 107] on div "Sort by .cls-1{fill:#231f20}" at bounding box center [669, 113] width 174 height 45
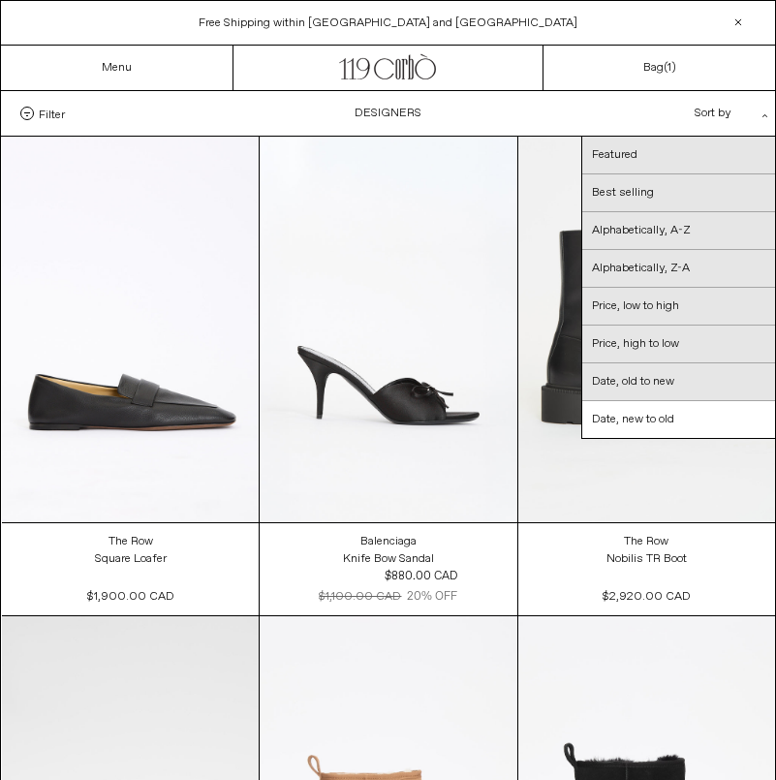
click at [80, 79] on div "Menu" at bounding box center [117, 68] width 233 height 45
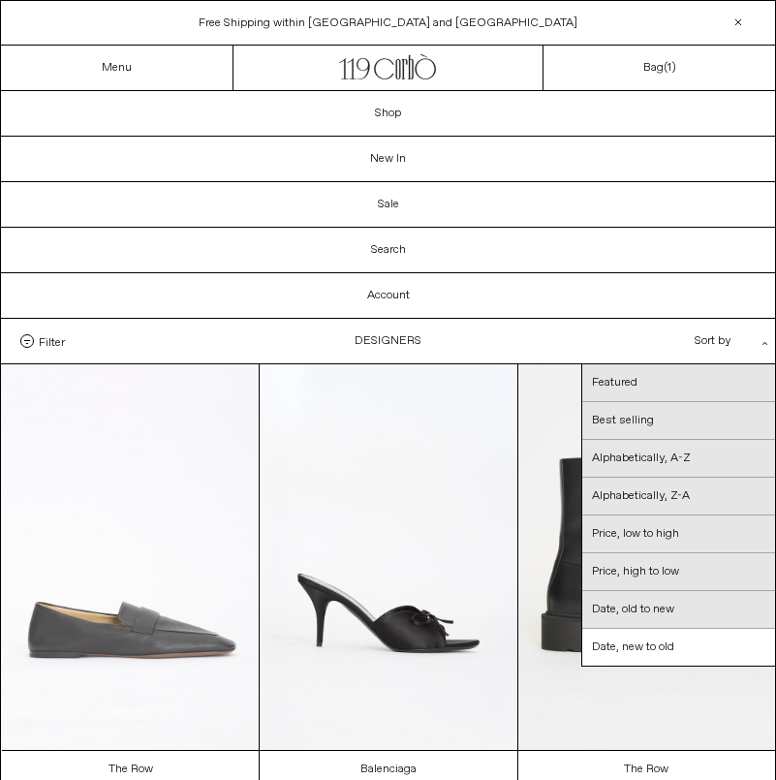
click at [152, 471] on at bounding box center [130, 557] width 257 height 386
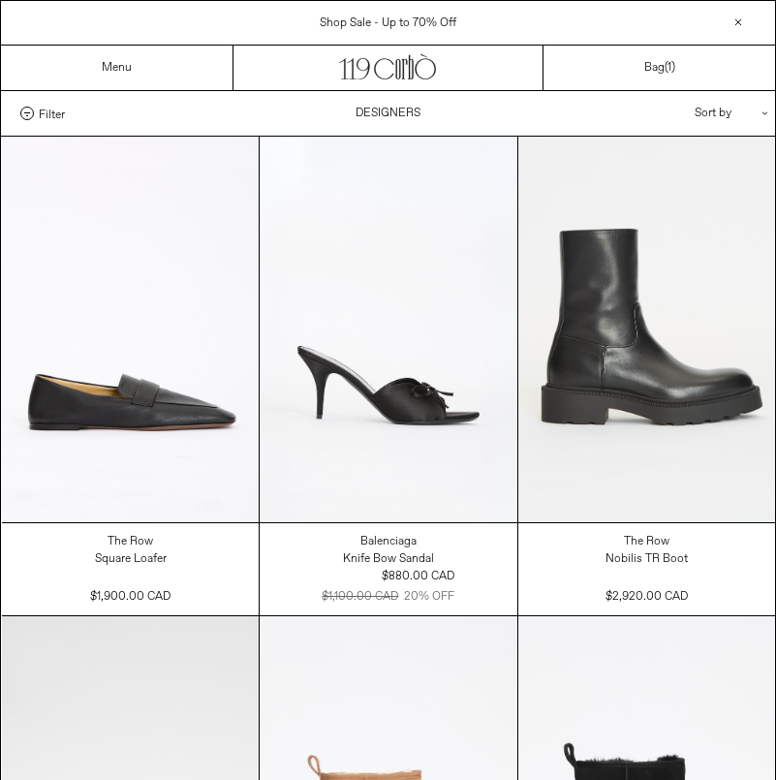
click at [38, 111] on label "Filter" at bounding box center [42, 114] width 45 height 14
click at [0, 0] on select "**********" at bounding box center [0, 0] width 0 height 0
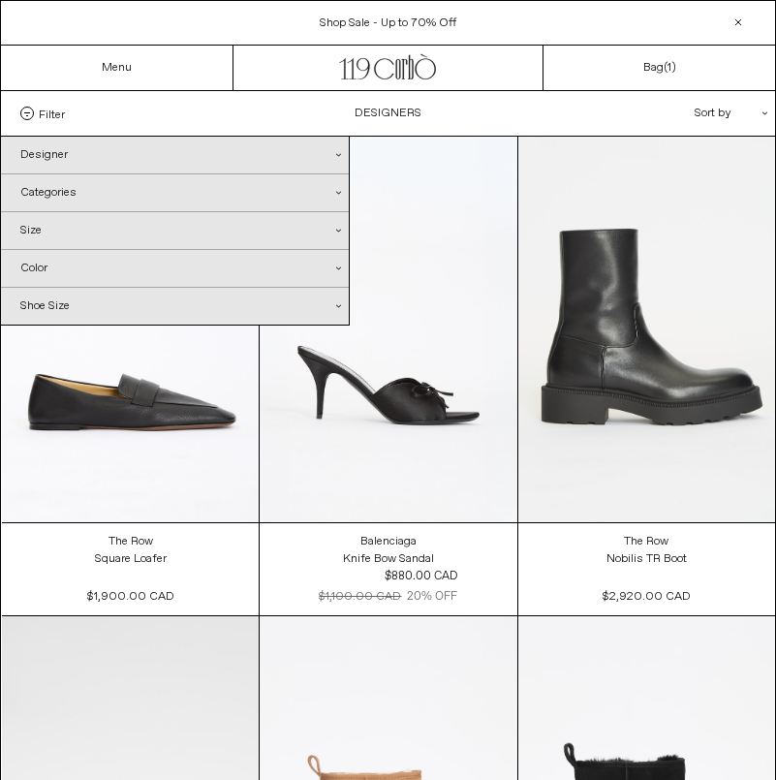
click at [69, 209] on div "Categories .cls-1{fill:#231f20}" at bounding box center [175, 192] width 348 height 37
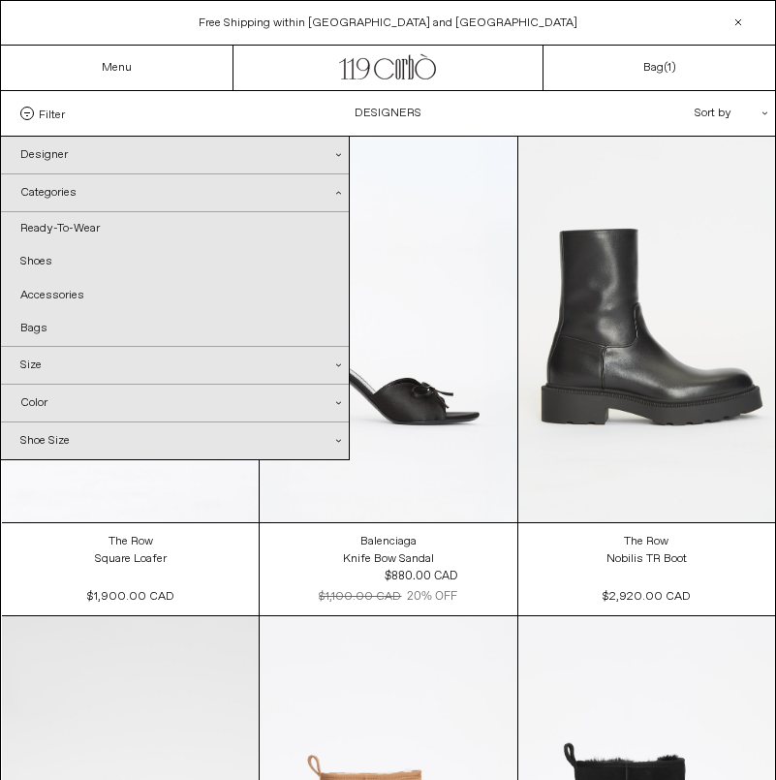
click at [698, 107] on div "Sort by .cls-1{fill:#231f20}" at bounding box center [669, 113] width 174 height 45
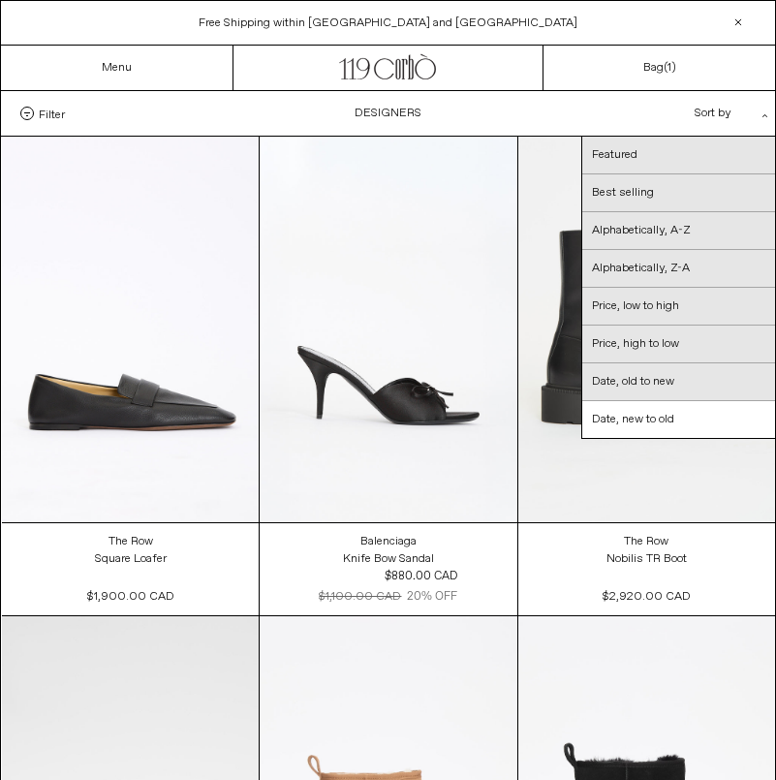
click at [72, 114] on div "Filter Designer .cls-1{fill:#231f20} [PERSON_NAME] [GEOGRAPHIC_DATA] Doffer Boy…" at bounding box center [38, 114] width 74 height 14
click at [26, 114] on span at bounding box center [27, 114] width 14 height 14
click at [0, 0] on select "**********" at bounding box center [0, 0] width 0 height 0
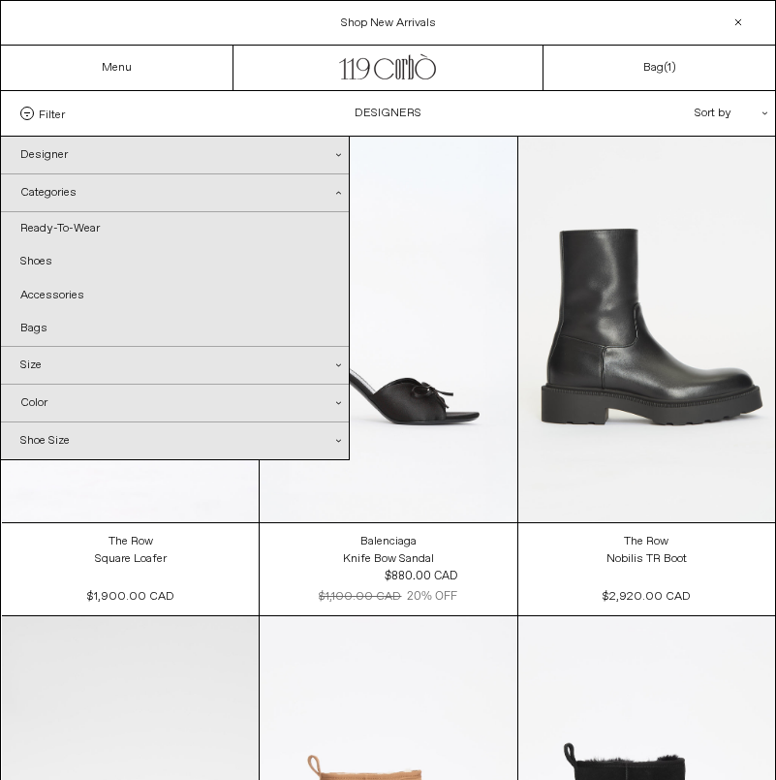
click at [716, 125] on div "Sort by .cls-1{fill:#231f20}" at bounding box center [669, 113] width 174 height 45
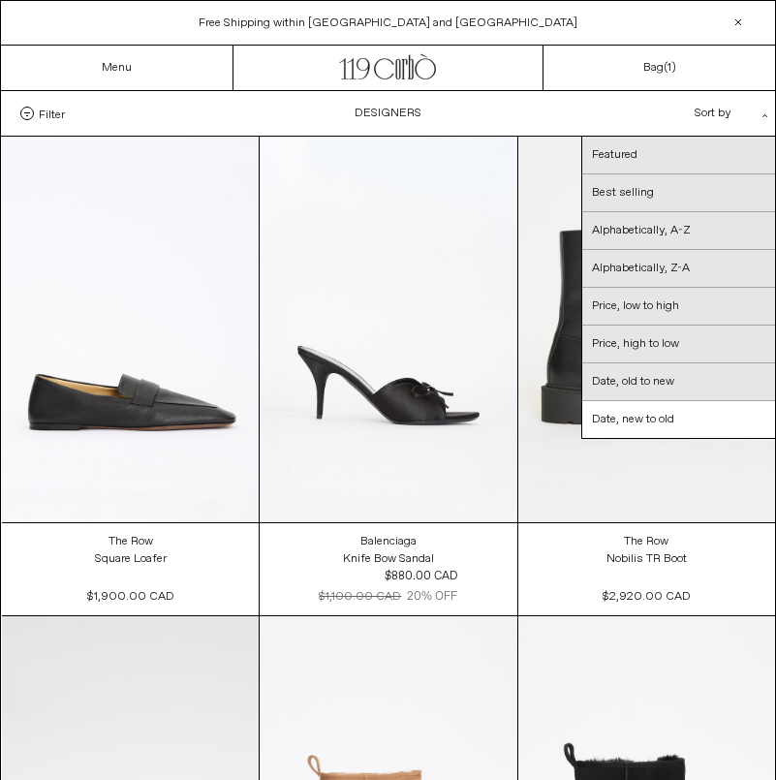
click at [37, 112] on label "Filter" at bounding box center [42, 114] width 45 height 14
click at [0, 0] on select "**********" at bounding box center [0, 0] width 0 height 0
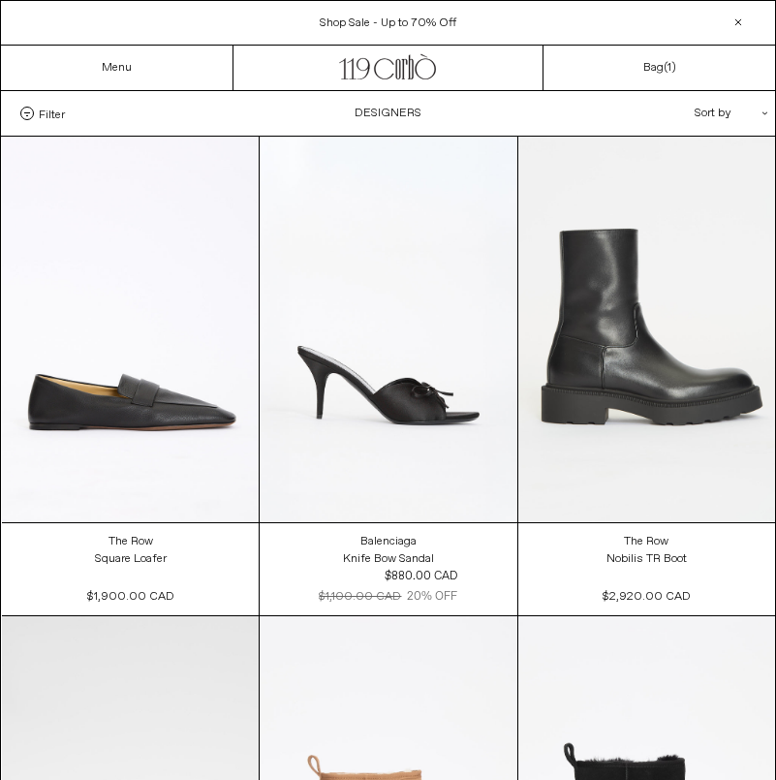
click at [34, 117] on label "Filter" at bounding box center [42, 114] width 45 height 14
click at [0, 0] on select "**********" at bounding box center [0, 0] width 0 height 0
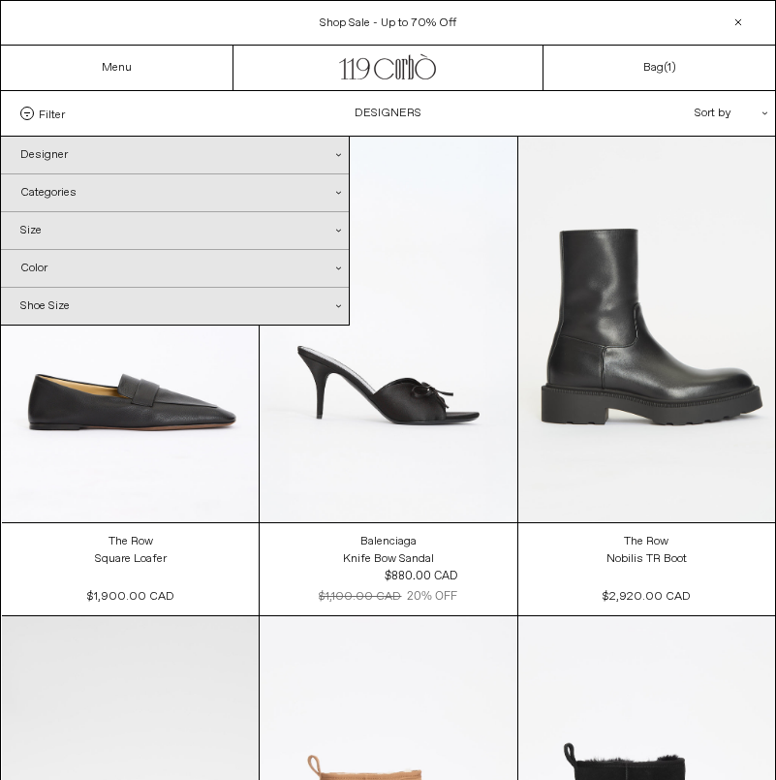
click at [98, 199] on div "Categories .cls-1{fill:#231f20}" at bounding box center [175, 192] width 348 height 37
